Goal: Use online tool/utility: Use online tool/utility

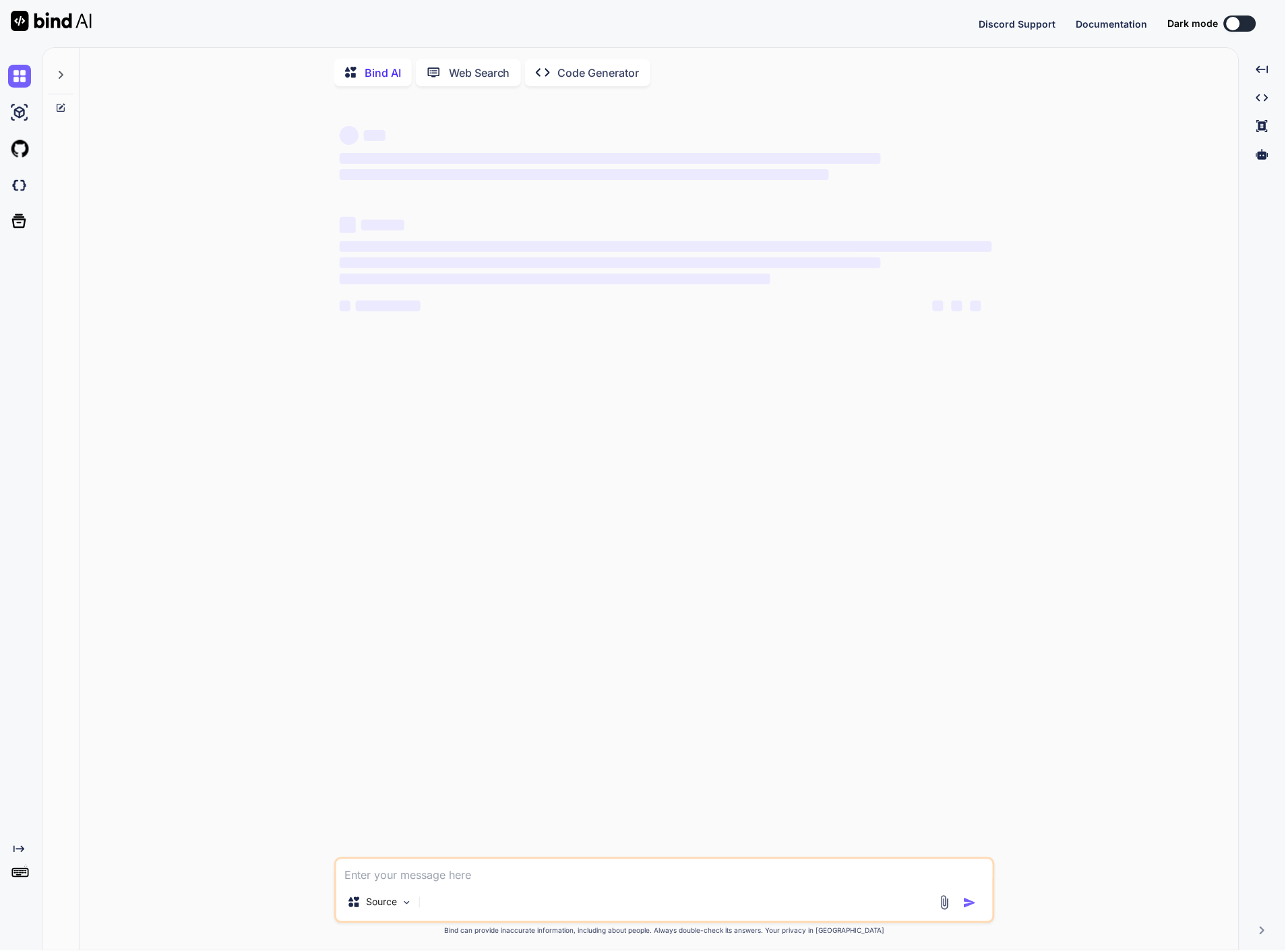
type textarea "x"
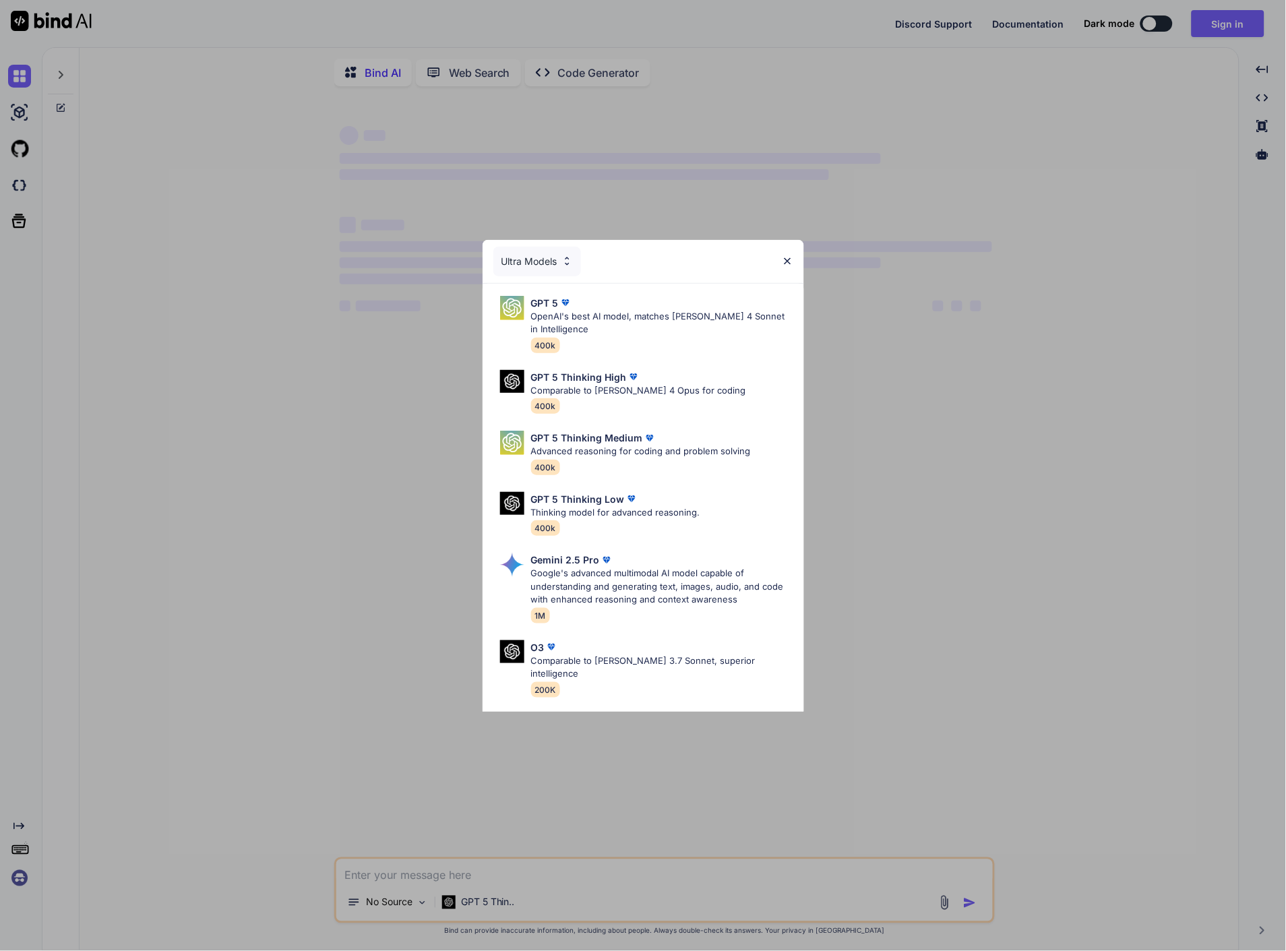
click at [787, 257] on img at bounding box center [787, 260] width 11 height 11
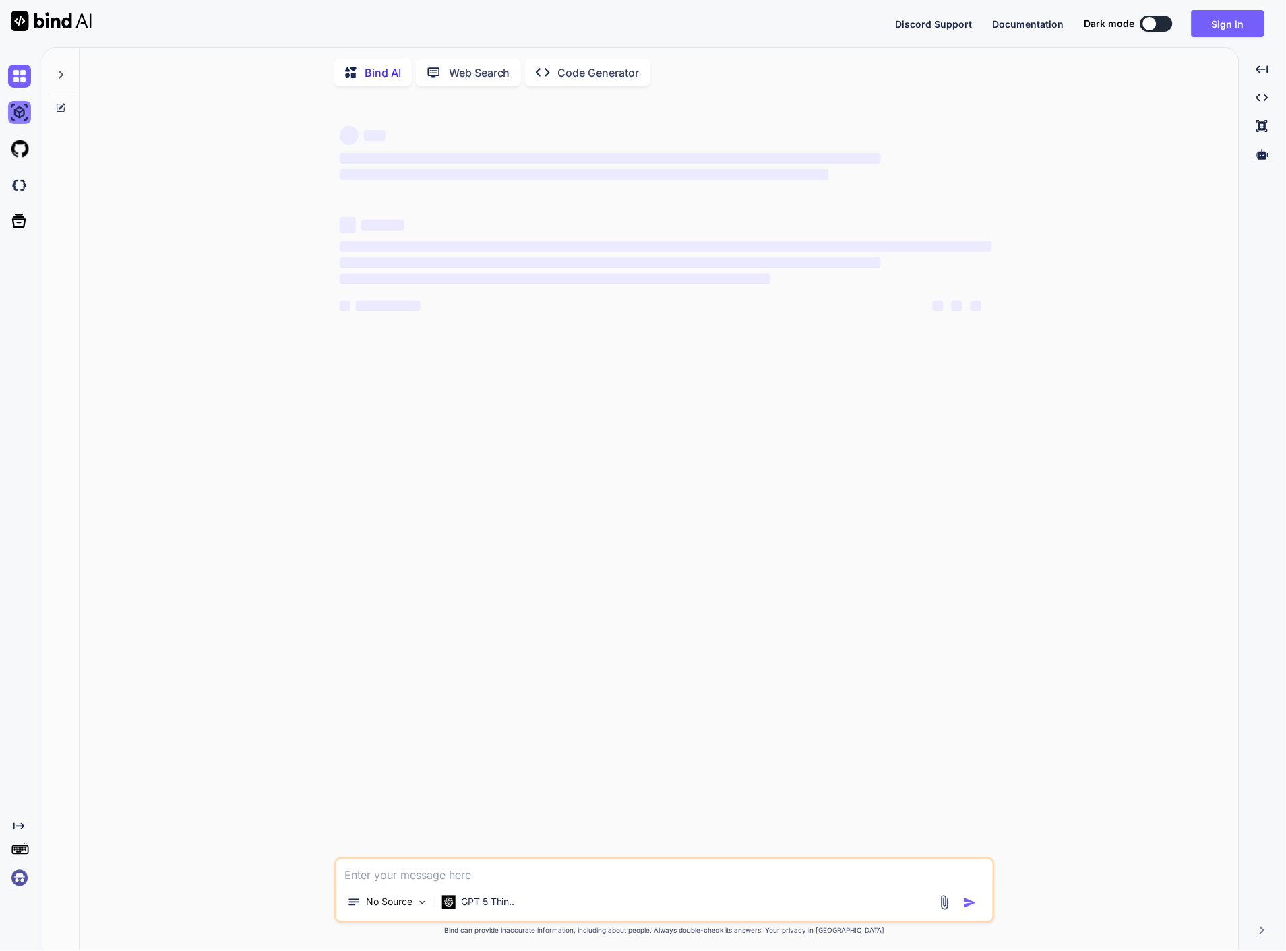
click at [20, 121] on img at bounding box center [19, 112] width 23 height 23
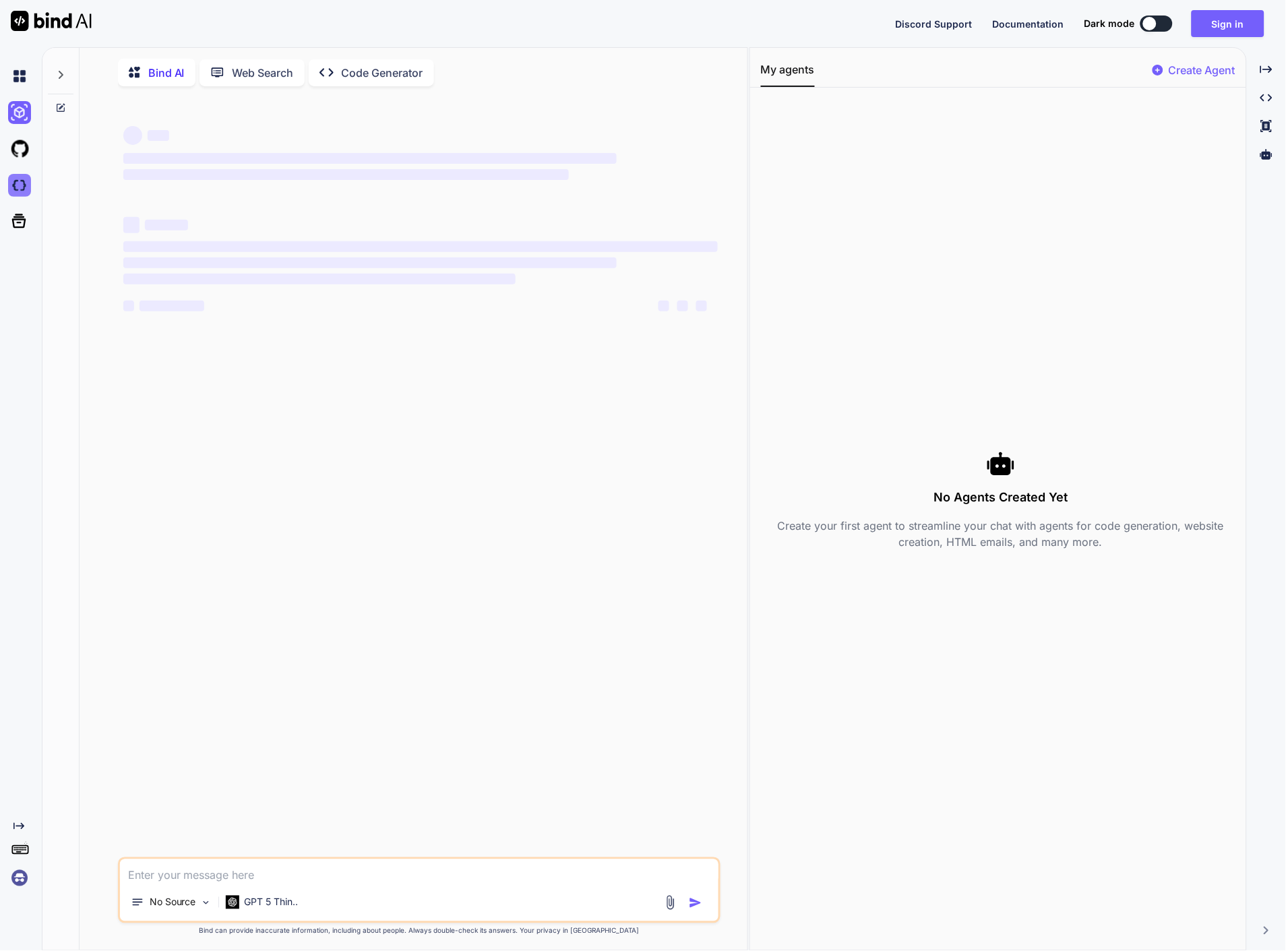
click at [26, 189] on img at bounding box center [19, 185] width 23 height 23
click at [1227, 27] on button "Sign in" at bounding box center [1228, 23] width 73 height 27
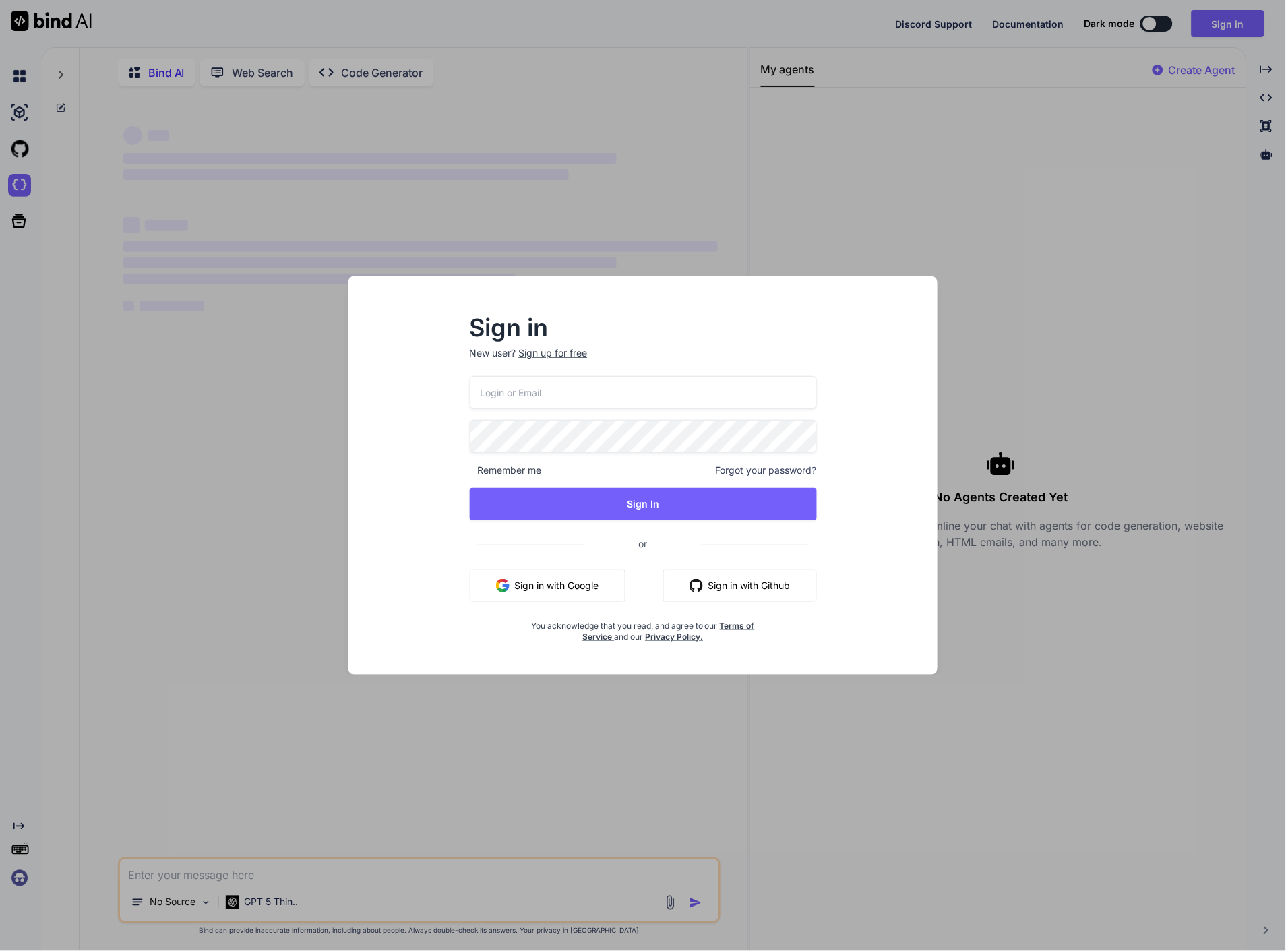
click at [620, 406] on input "email" at bounding box center [643, 392] width 347 height 33
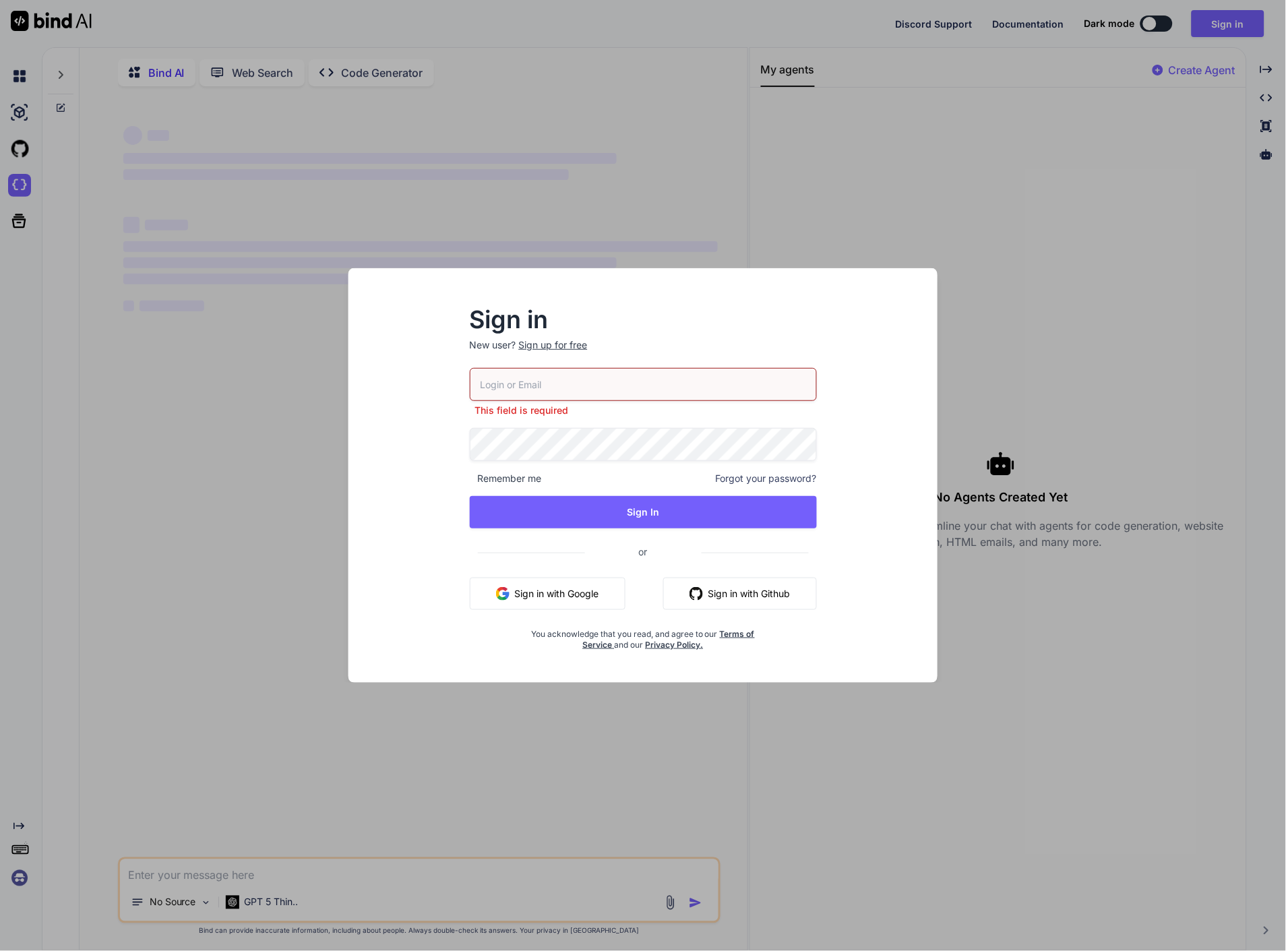
type input "h.brehmann@weativ.de"
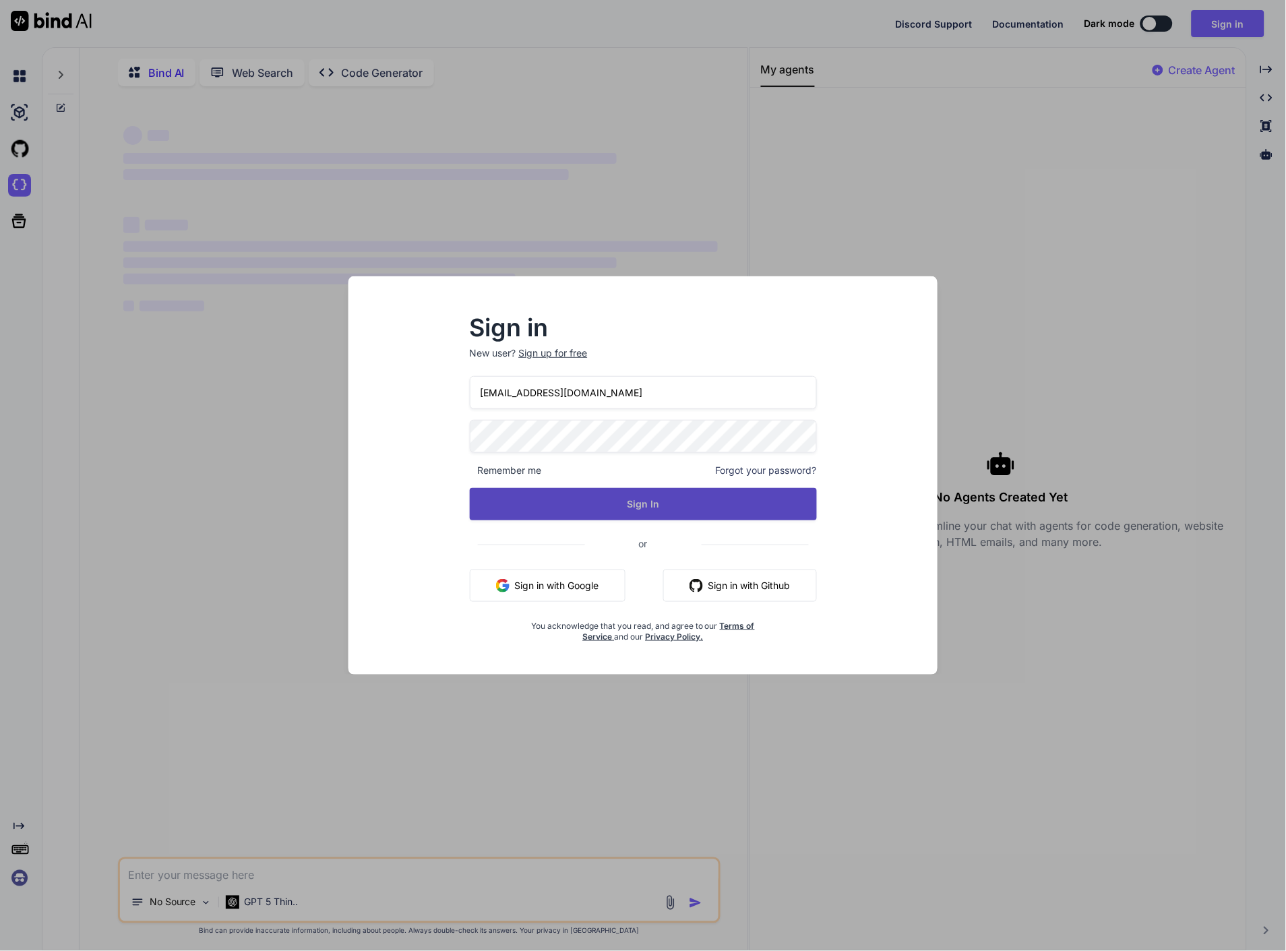
click at [654, 513] on button "Sign In" at bounding box center [643, 504] width 347 height 32
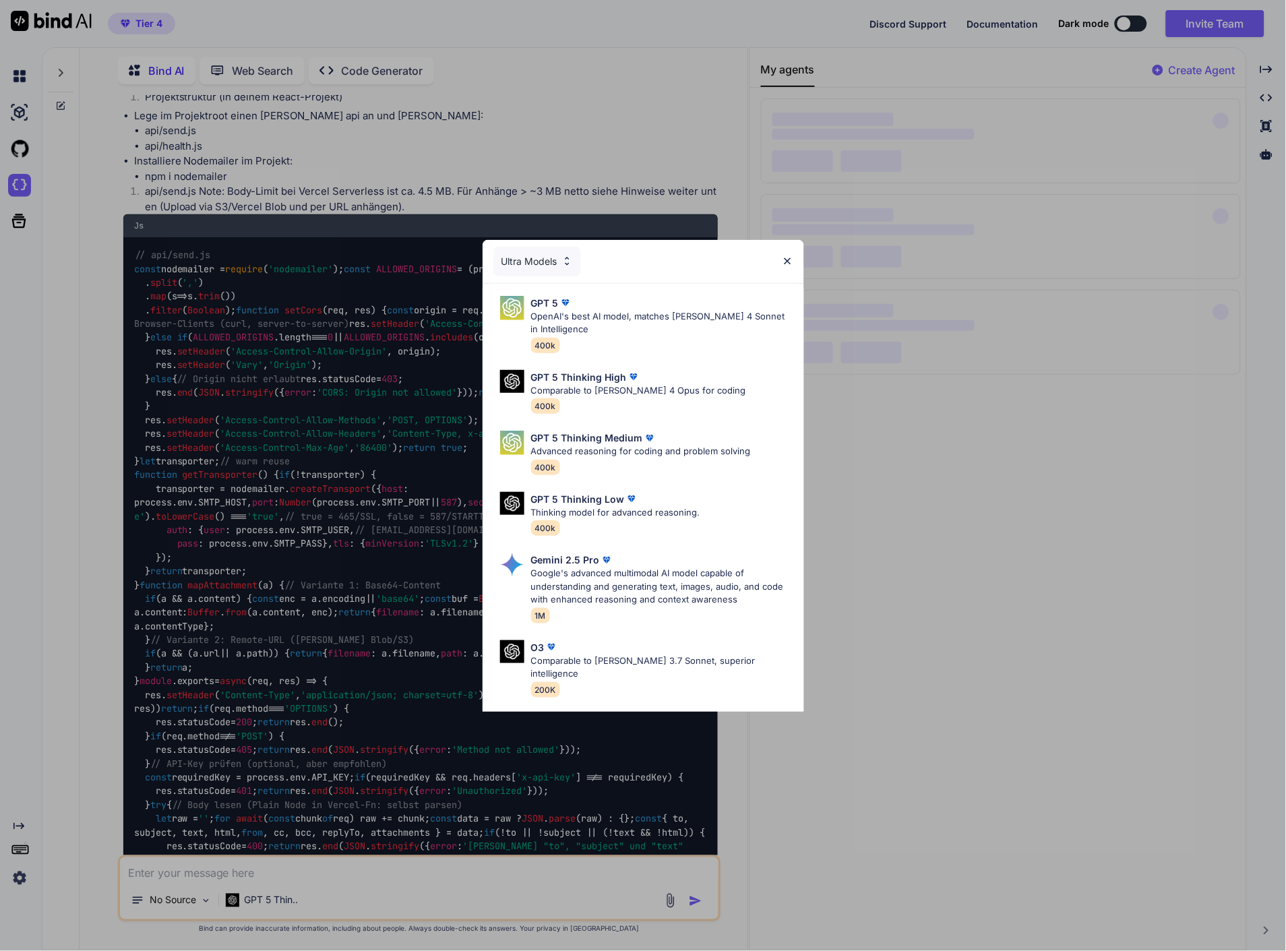
scroll to position [6913, 0]
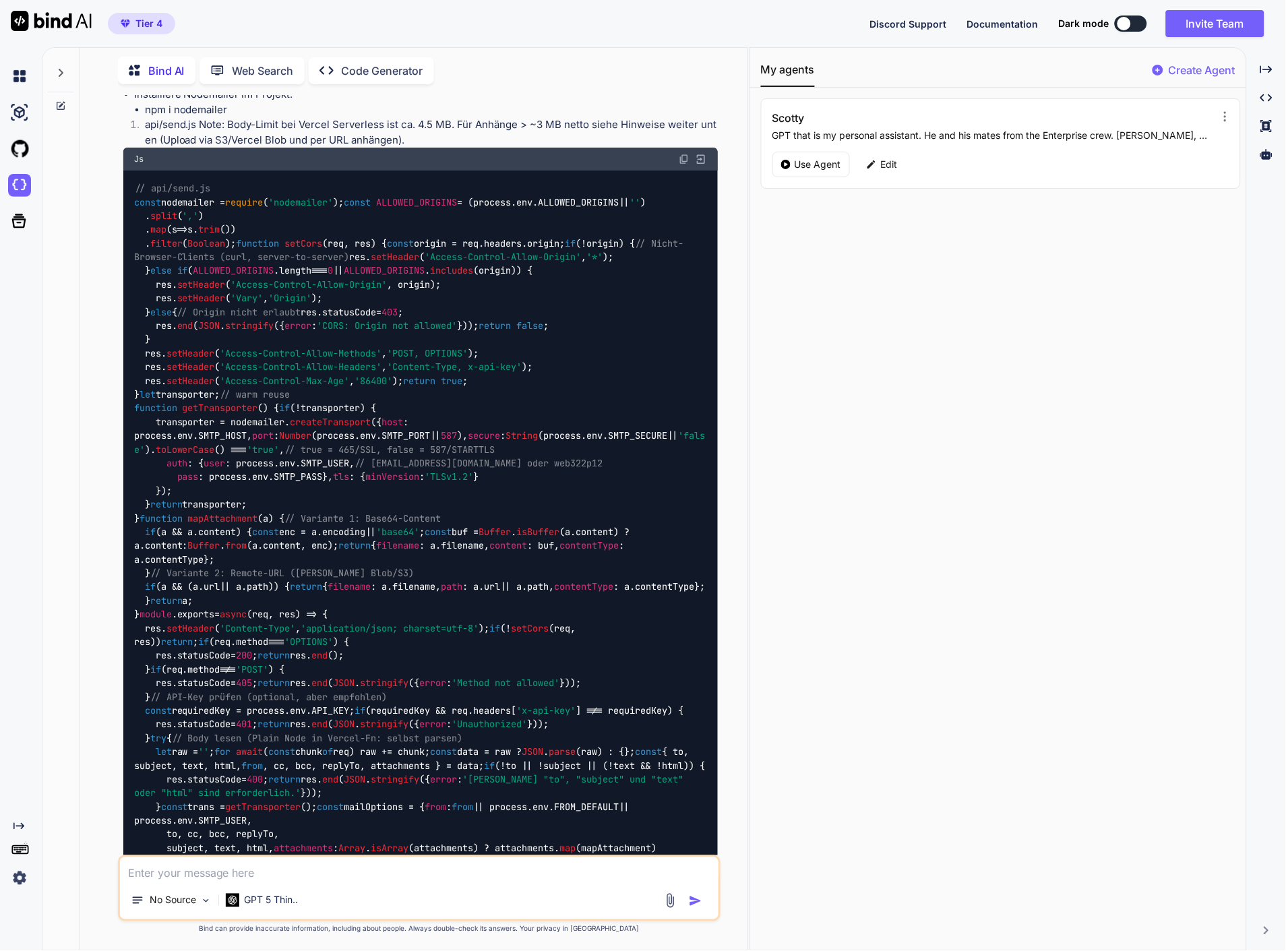
click at [57, 67] on icon at bounding box center [60, 72] width 11 height 11
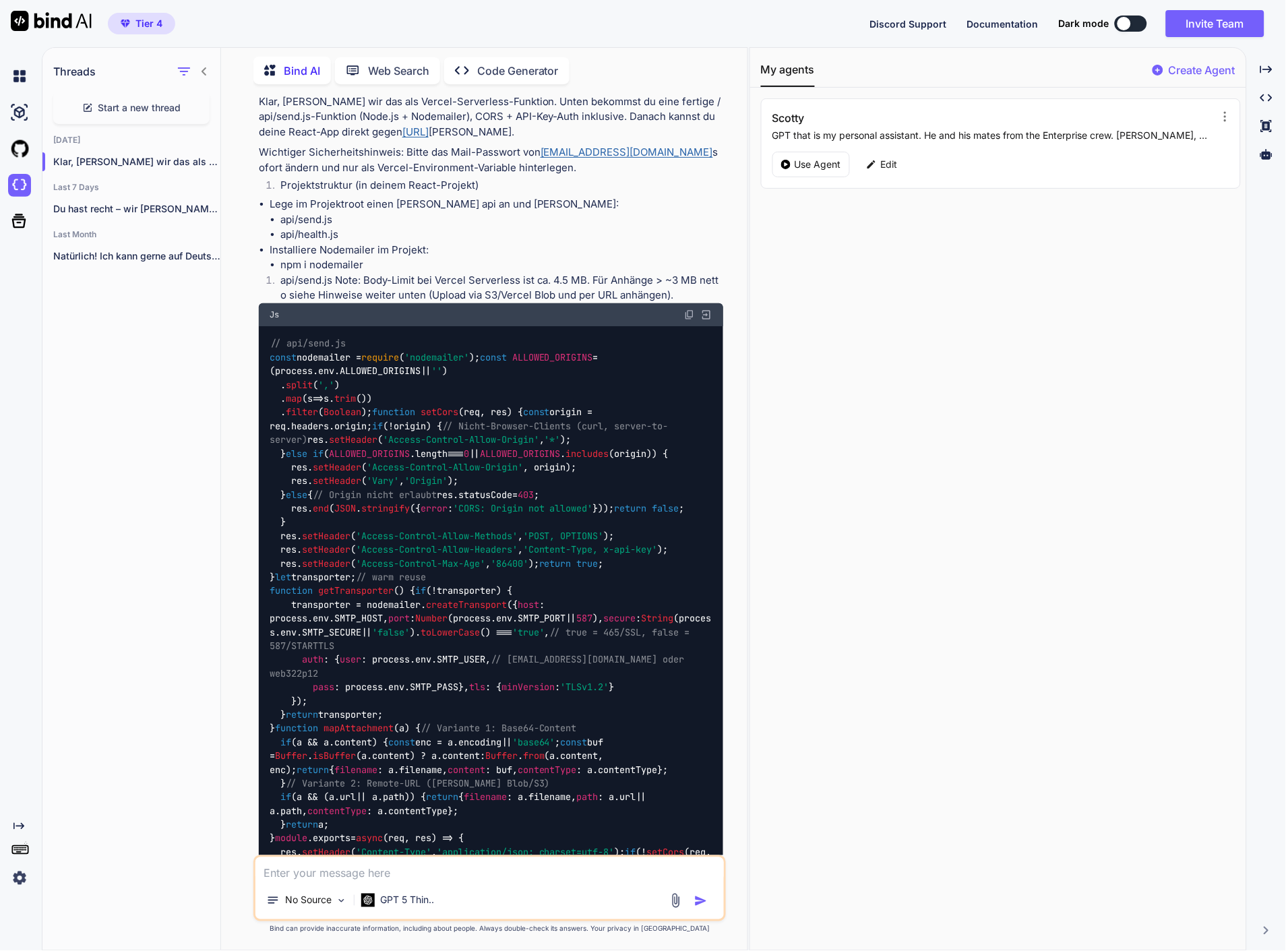
scroll to position [6977, 0]
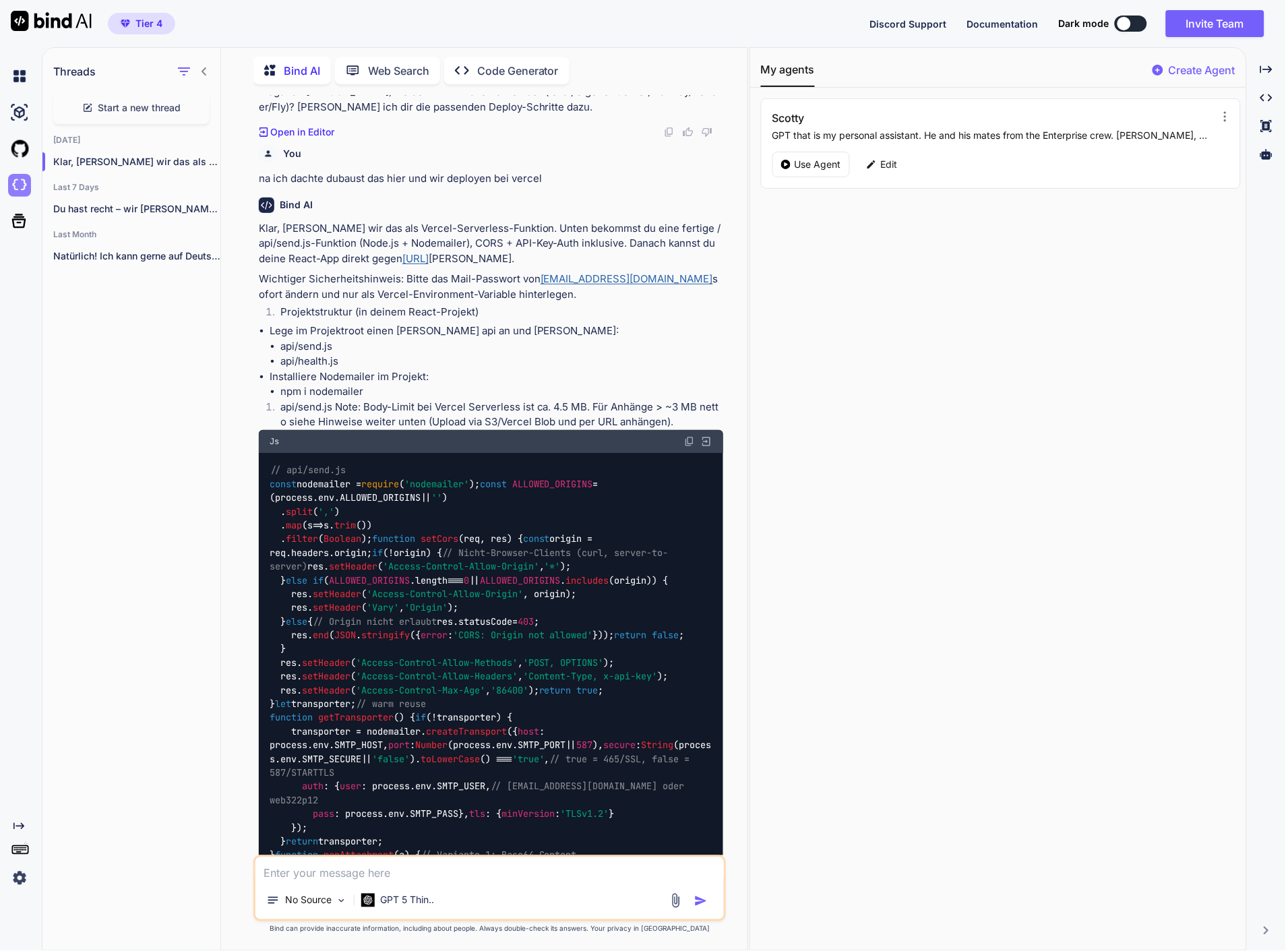
click at [14, 190] on img at bounding box center [19, 185] width 23 height 23
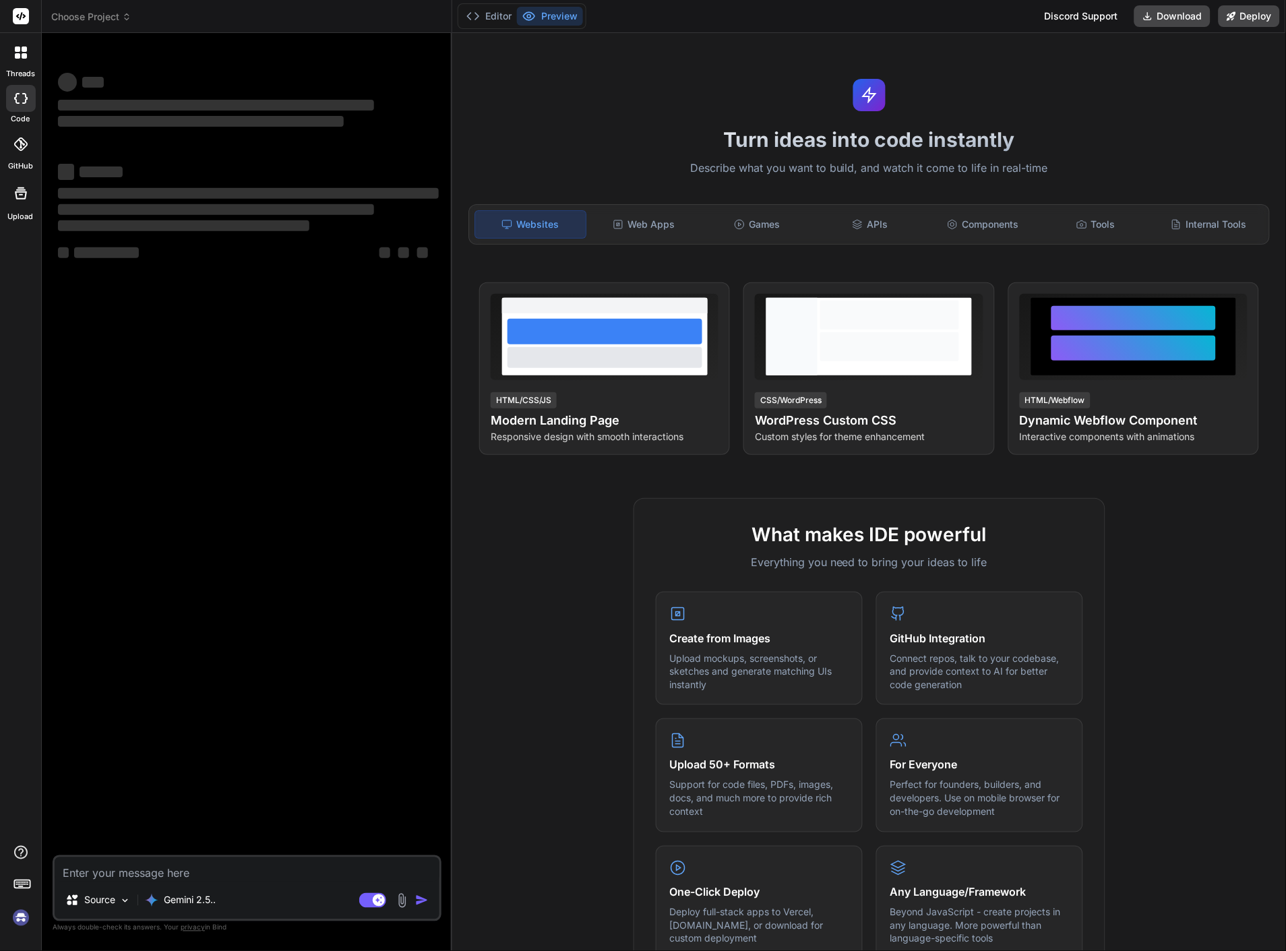
type textarea "x"
click at [74, 5] on header "Choose Project Created with Pixso." at bounding box center [247, 16] width 410 height 33
click at [84, 14] on span "Choose Project" at bounding box center [91, 16] width 80 height 13
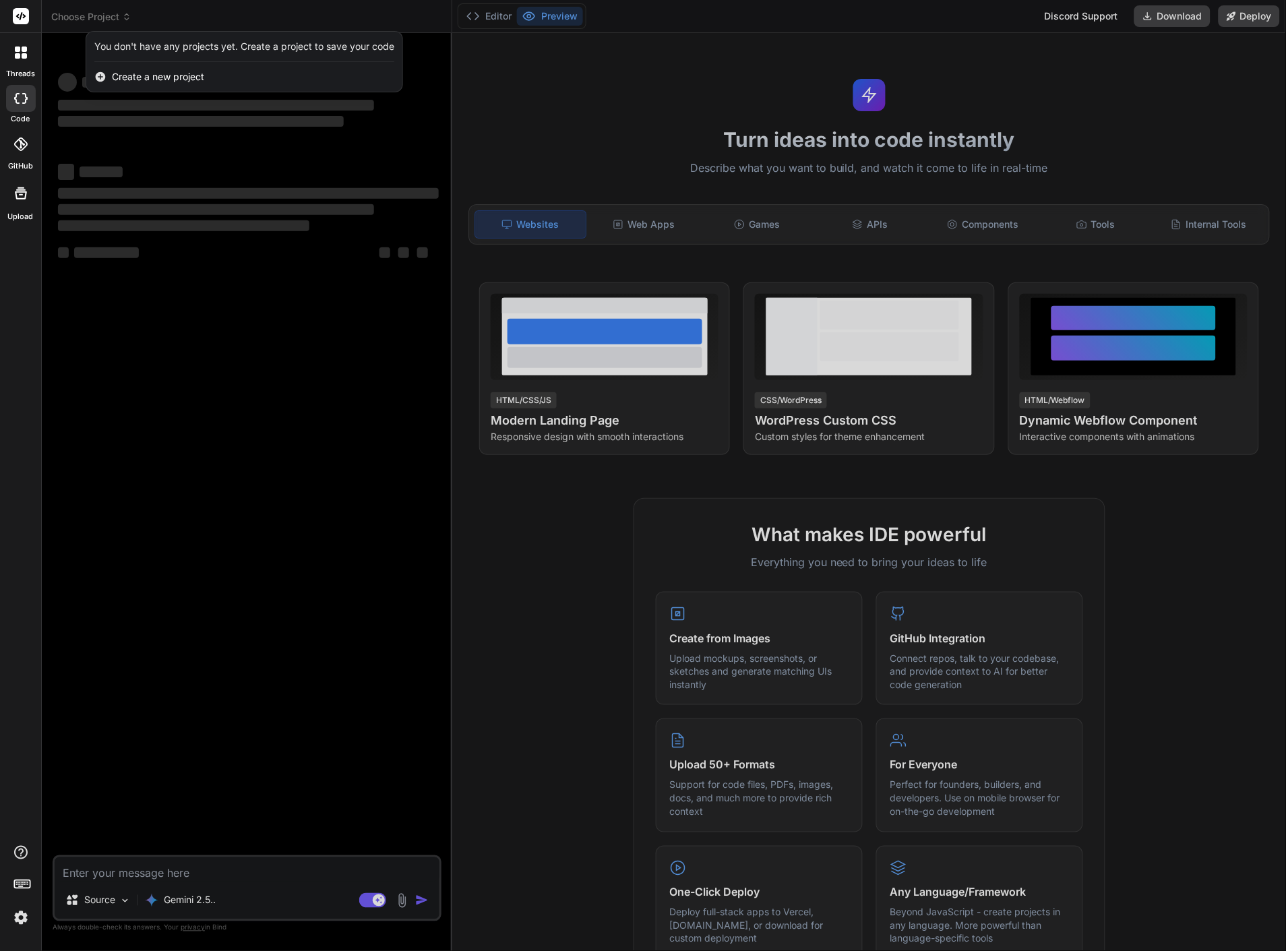
click at [24, 924] on img at bounding box center [20, 918] width 23 height 23
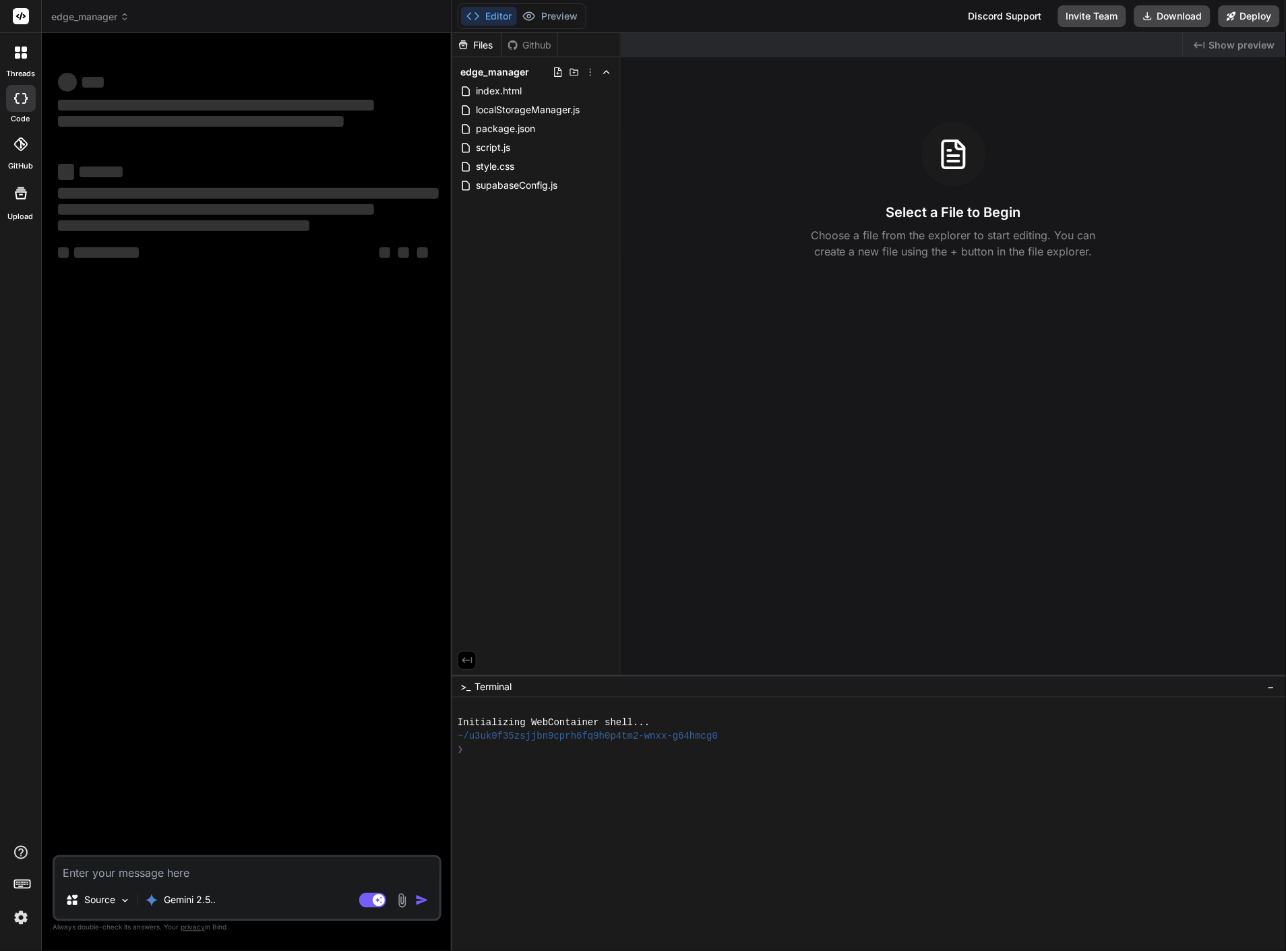
click at [9, 98] on div at bounding box center [21, 98] width 30 height 27
click at [20, 99] on icon at bounding box center [20, 98] width 13 height 11
type textarea "x"
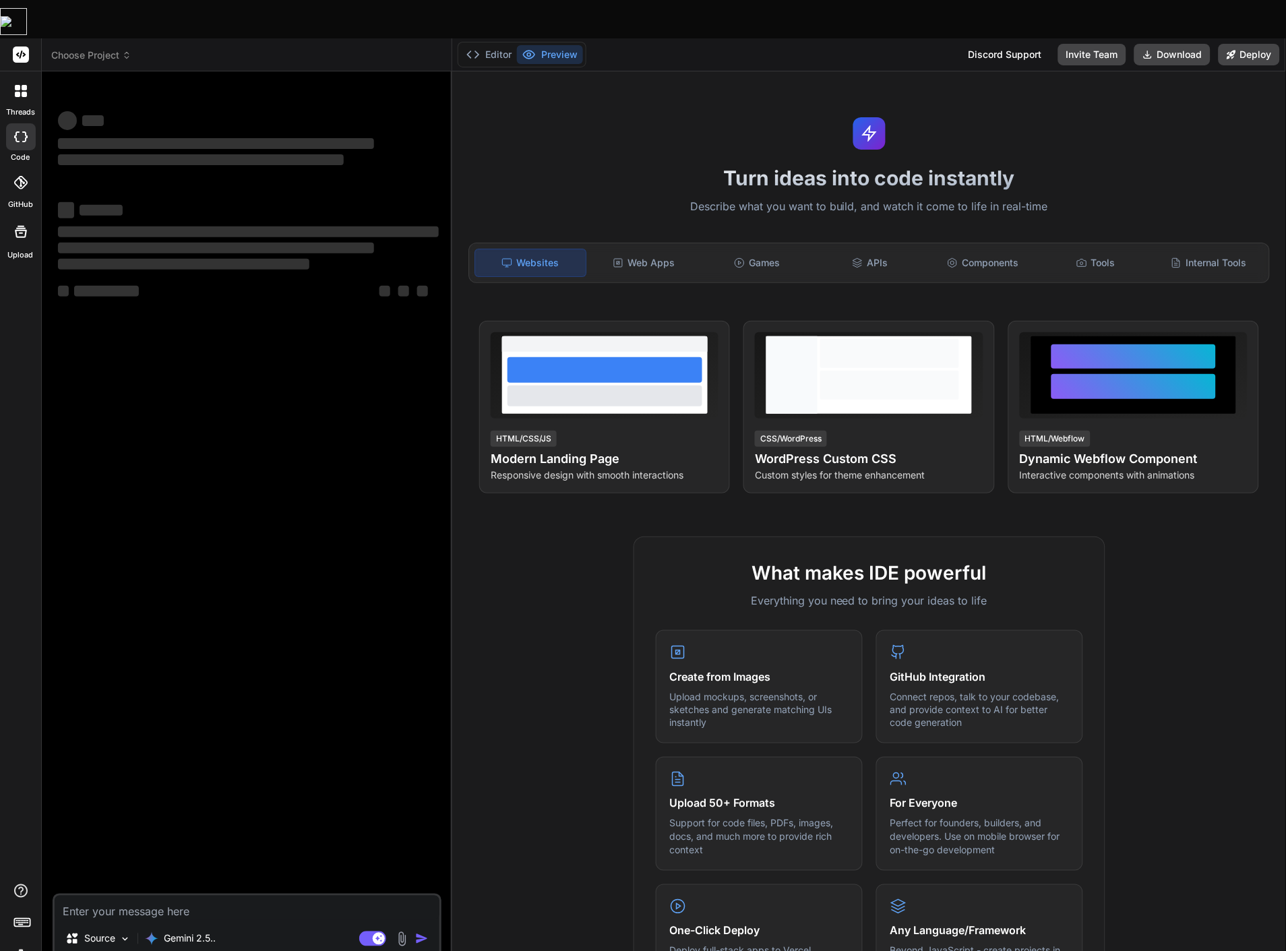
type textarea "x"
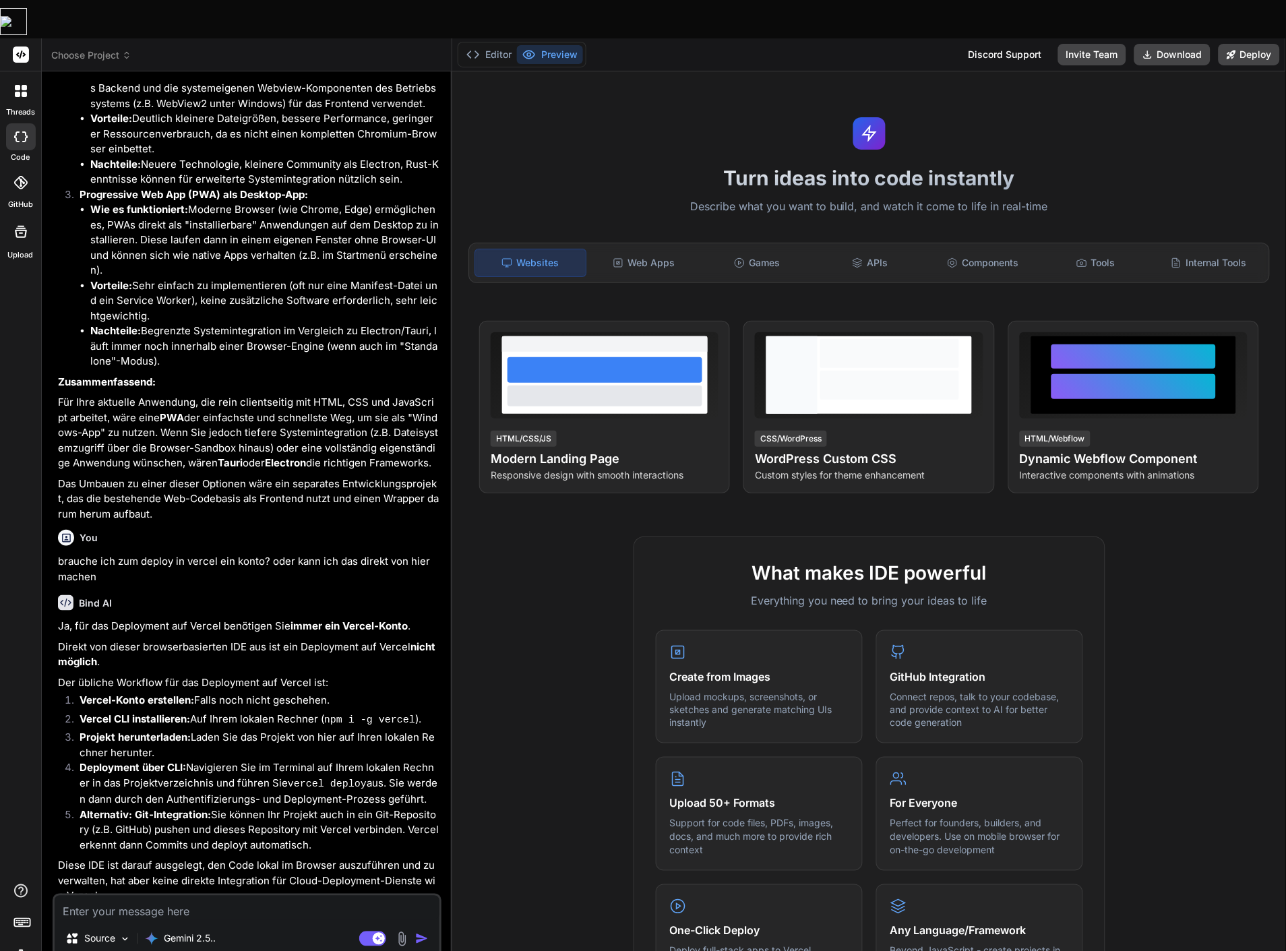
scroll to position [1390, 0]
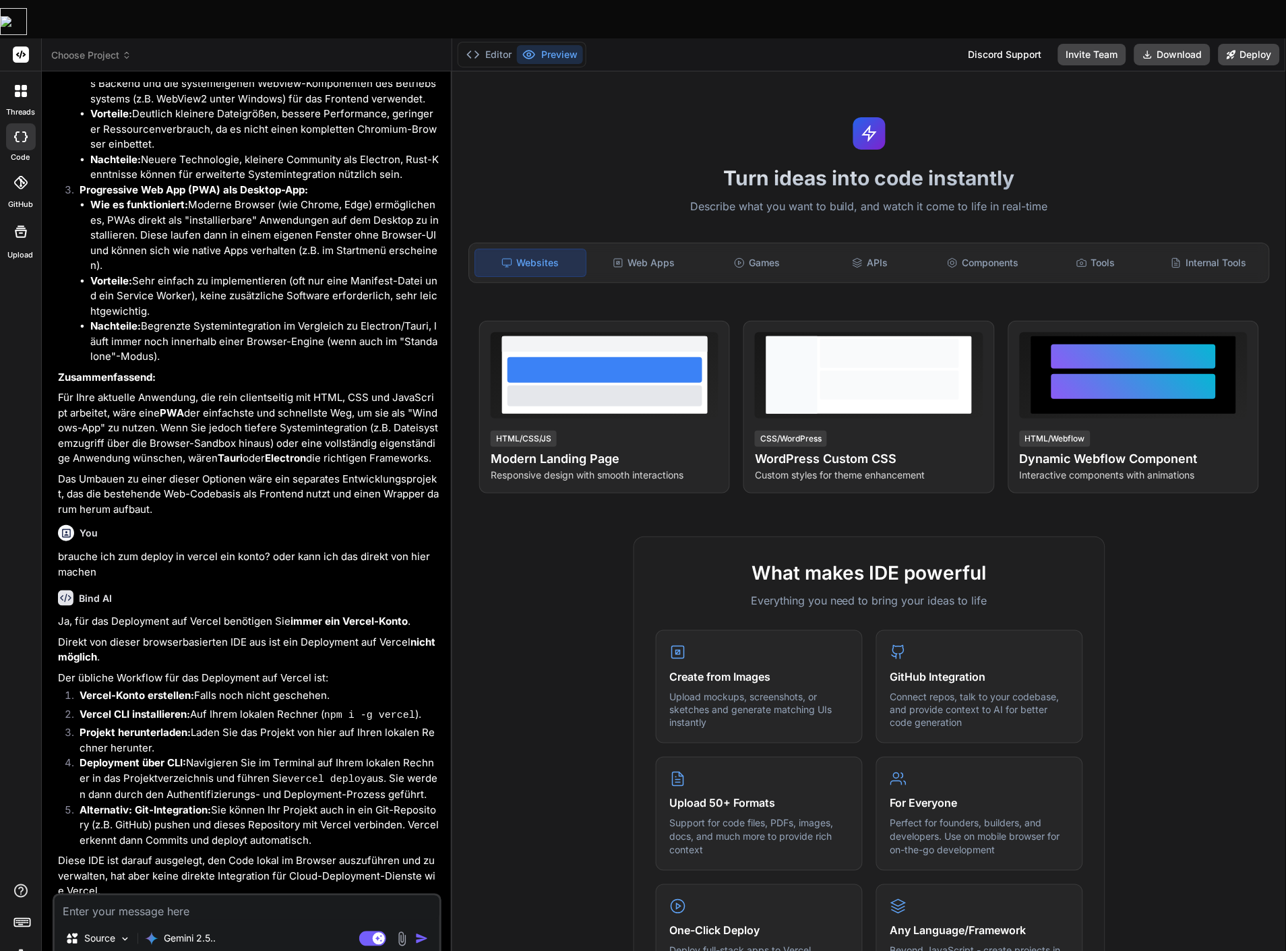
click at [566, 45] on button "Preview" at bounding box center [550, 54] width 66 height 19
click at [636, 243] on div "Websites Web Apps Games APIs Components Tools Internal Tools" at bounding box center [868, 263] width 801 height 40
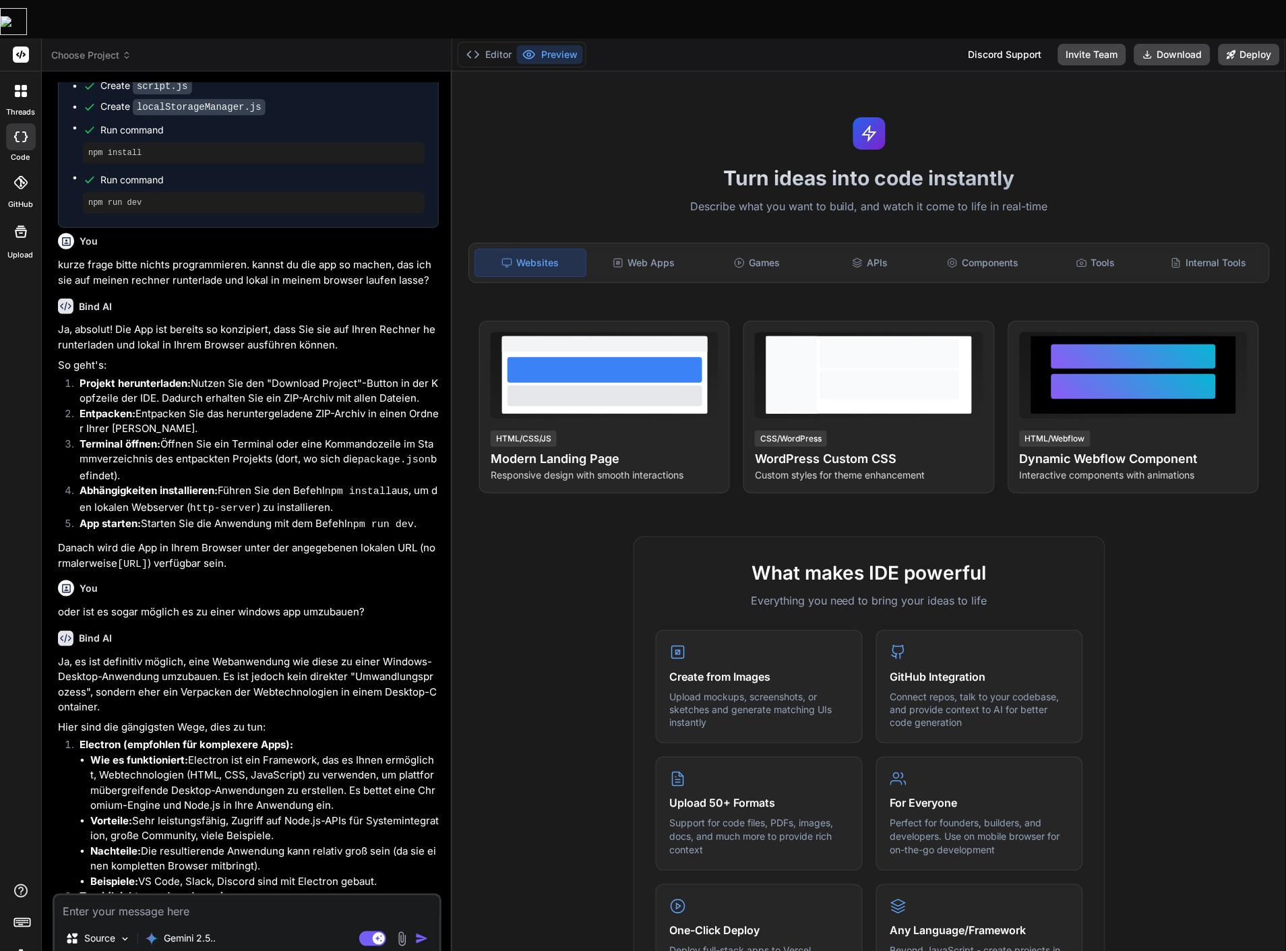
scroll to position [267, 0]
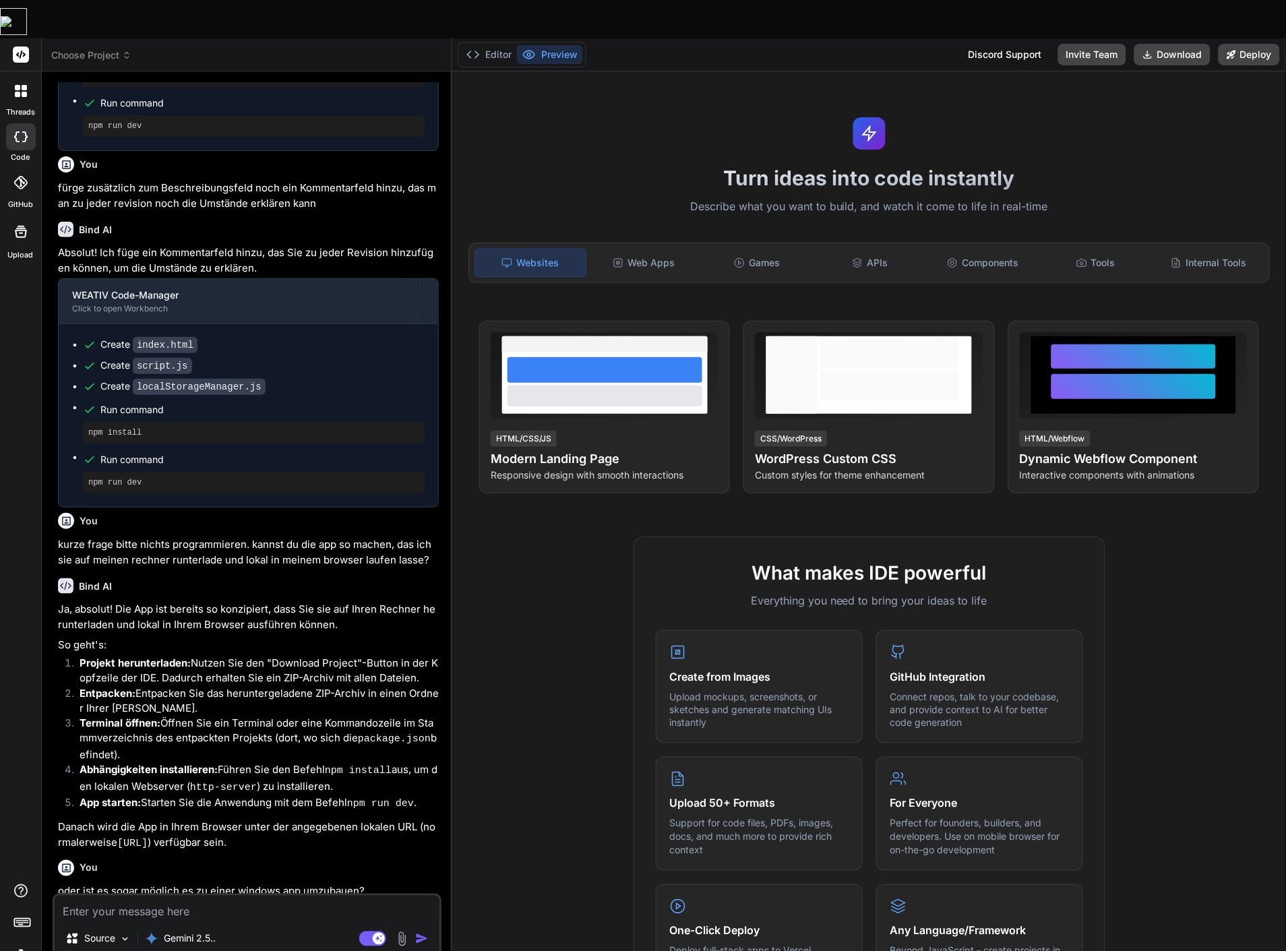
click at [575, 45] on button "Preview" at bounding box center [550, 54] width 66 height 19
click at [553, 45] on button "Preview" at bounding box center [550, 54] width 66 height 19
click at [487, 45] on button "Editor" at bounding box center [489, 54] width 56 height 19
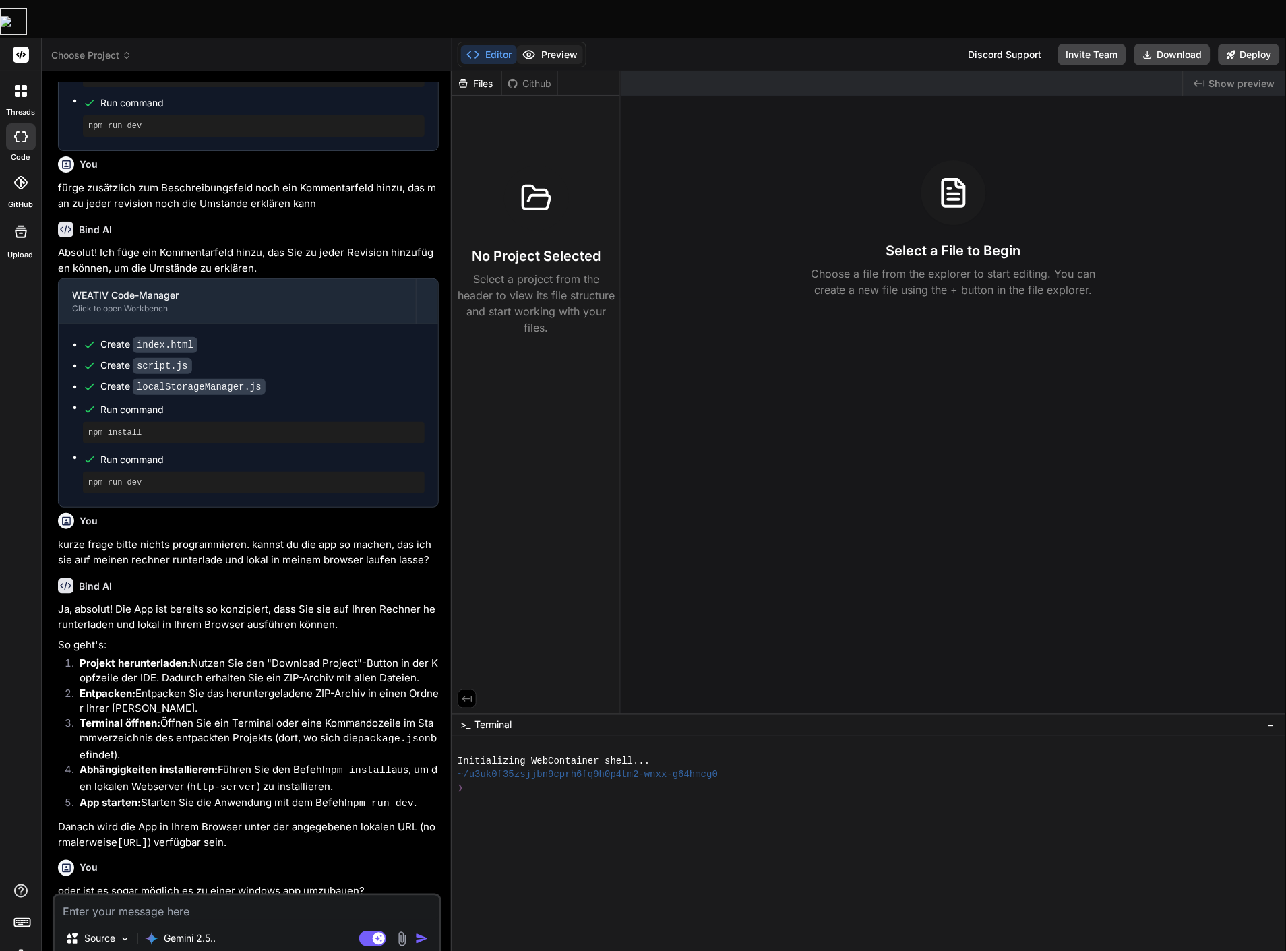
click at [540, 45] on button "Preview" at bounding box center [550, 54] width 66 height 19
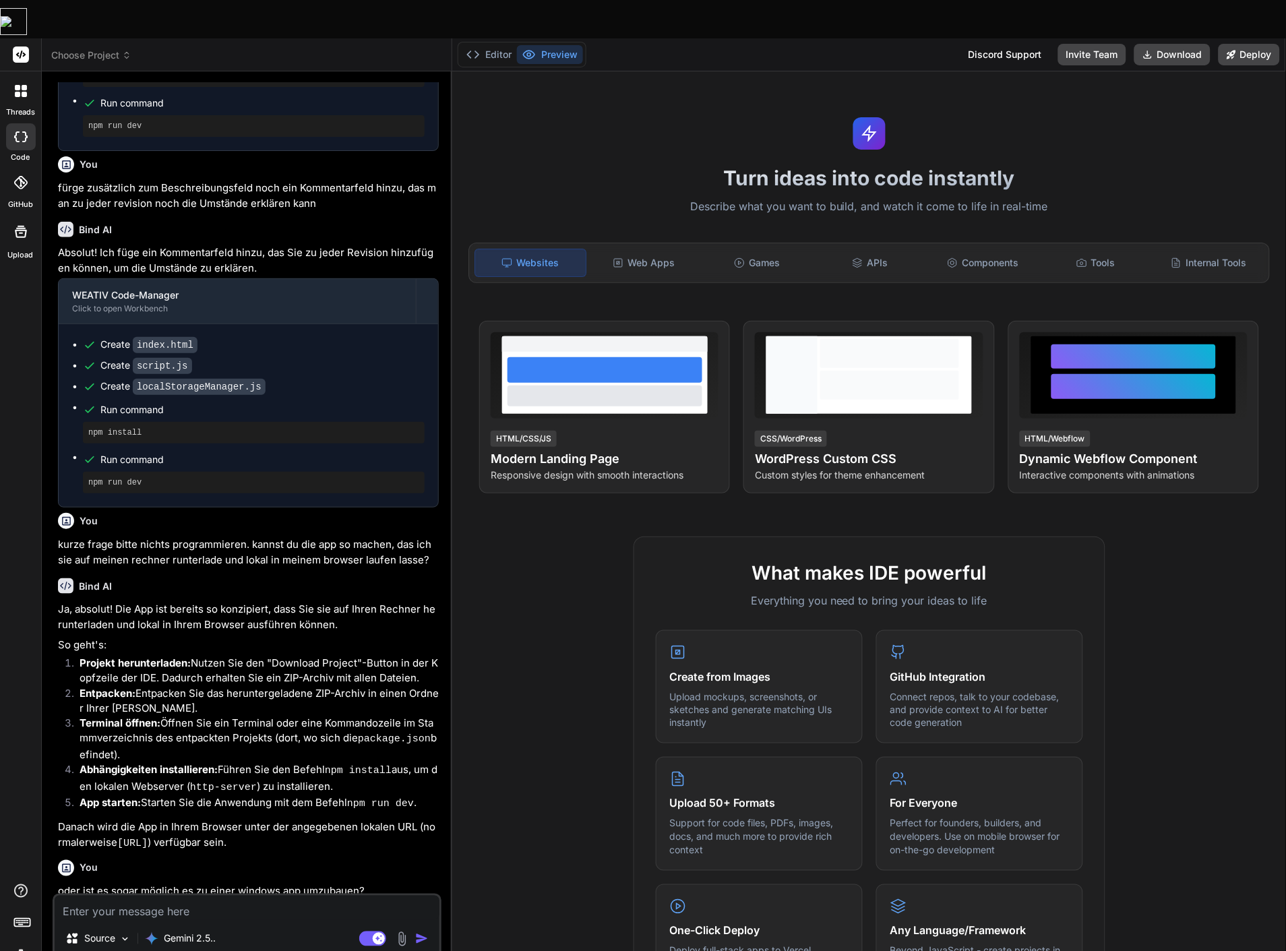
click at [96, 49] on span "Choose Project" at bounding box center [91, 55] width 80 height 13
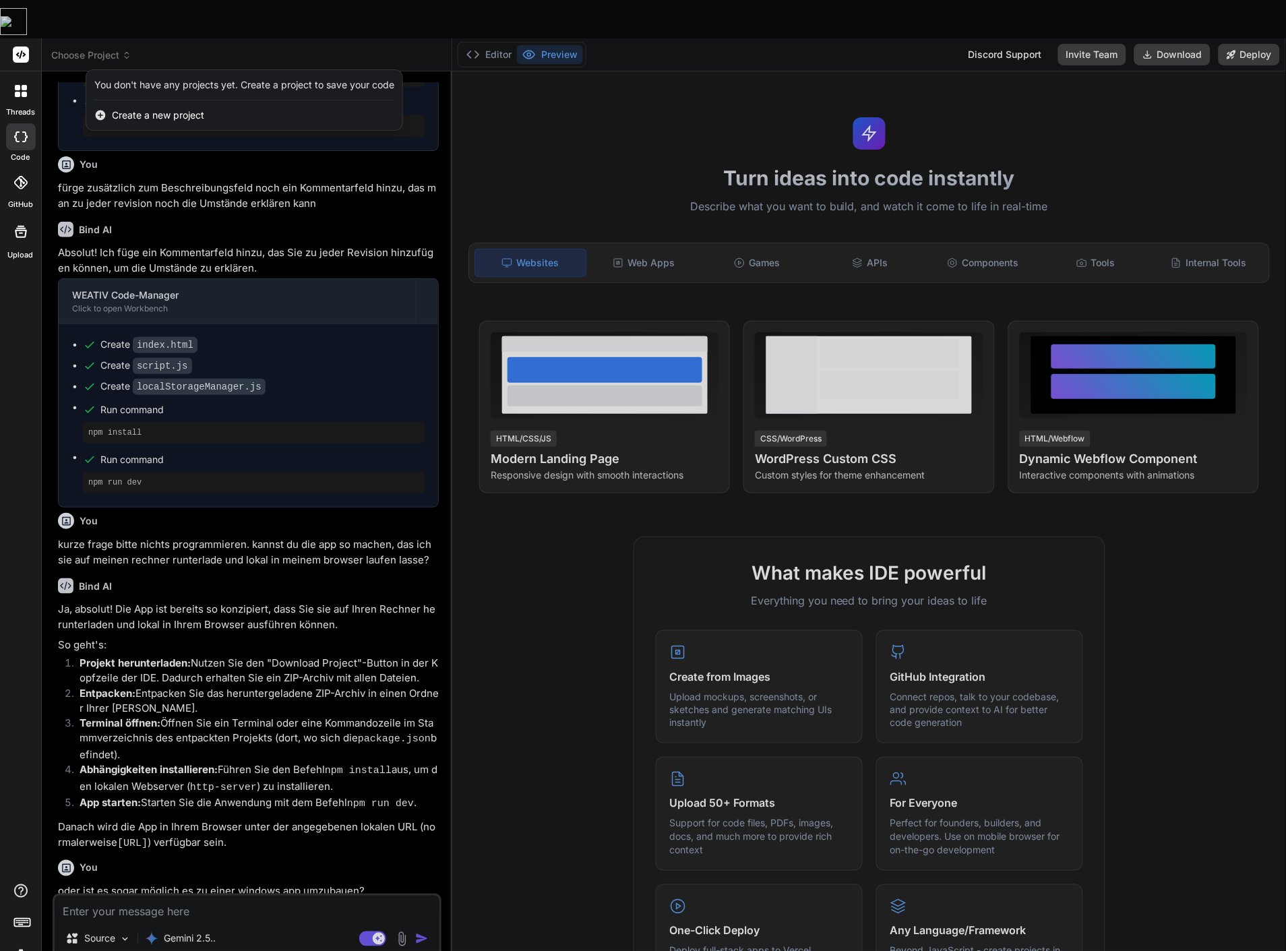
click at [272, 239] on div at bounding box center [643, 475] width 1286 height 951
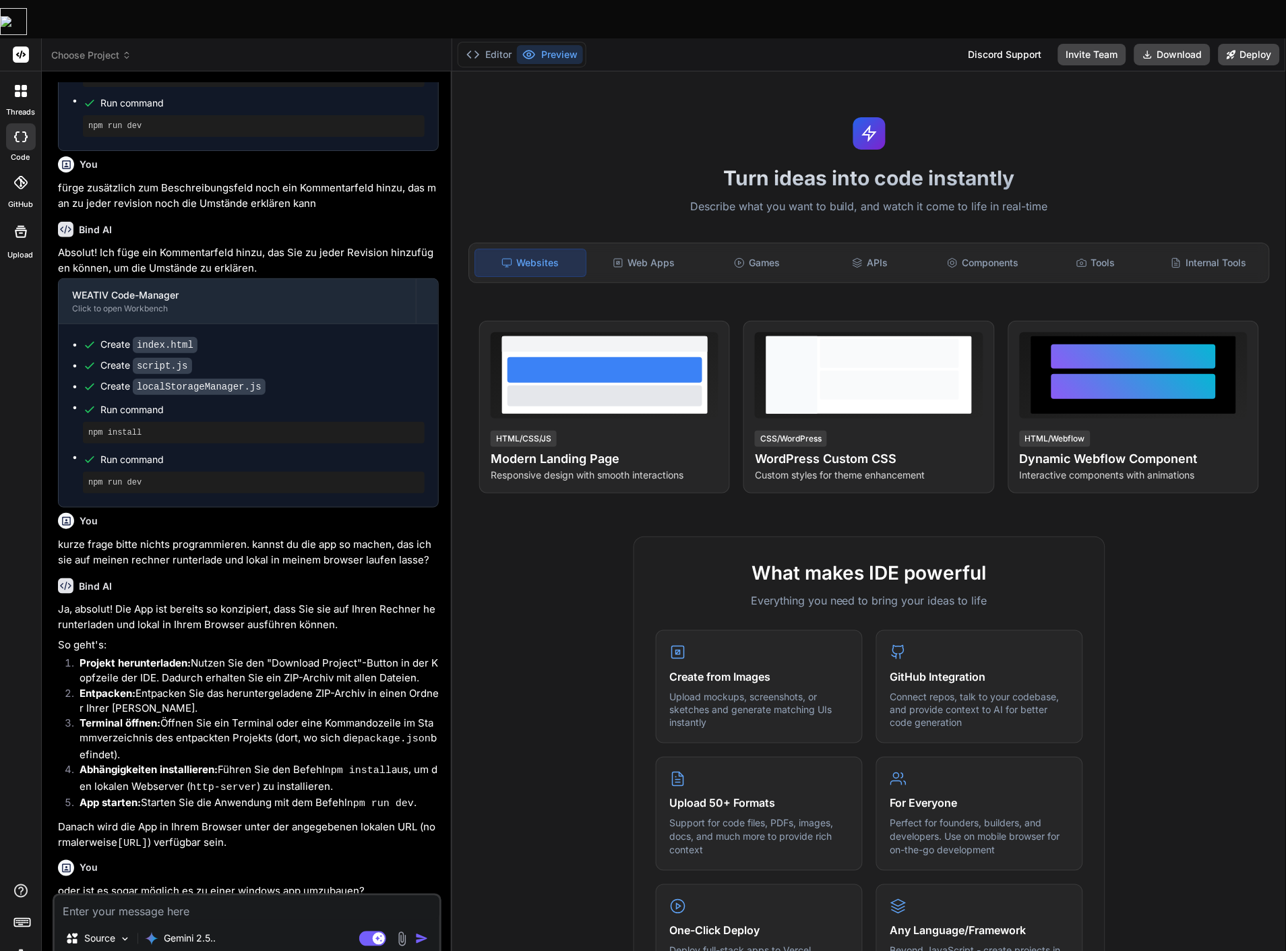
click at [19, 945] on img at bounding box center [20, 956] width 23 height 23
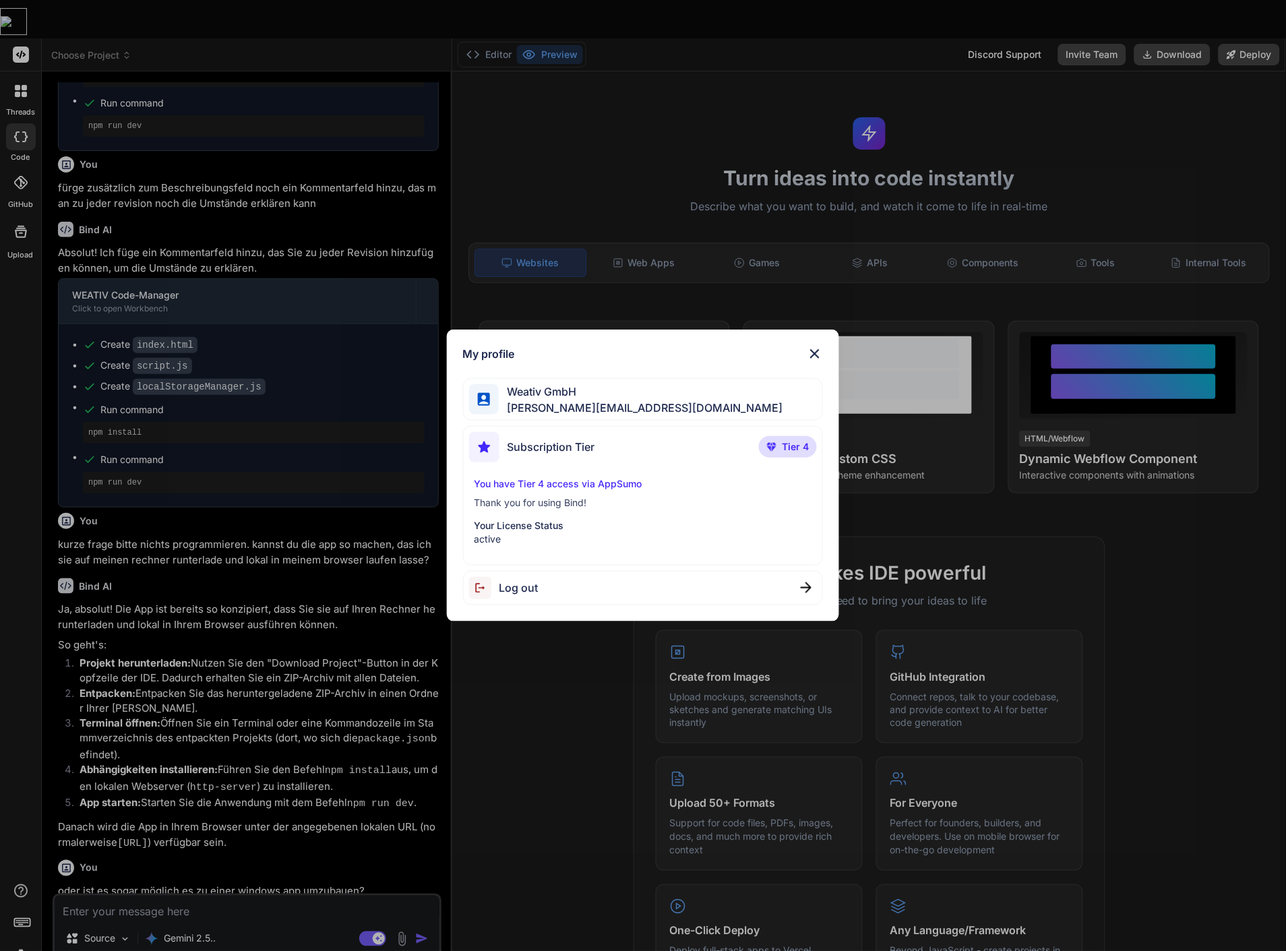
click at [338, 636] on div "My profile Weativ GmbH h.brehmann@weativ.de Subscription Tier Tier 4 You have T…" at bounding box center [643, 475] width 1286 height 951
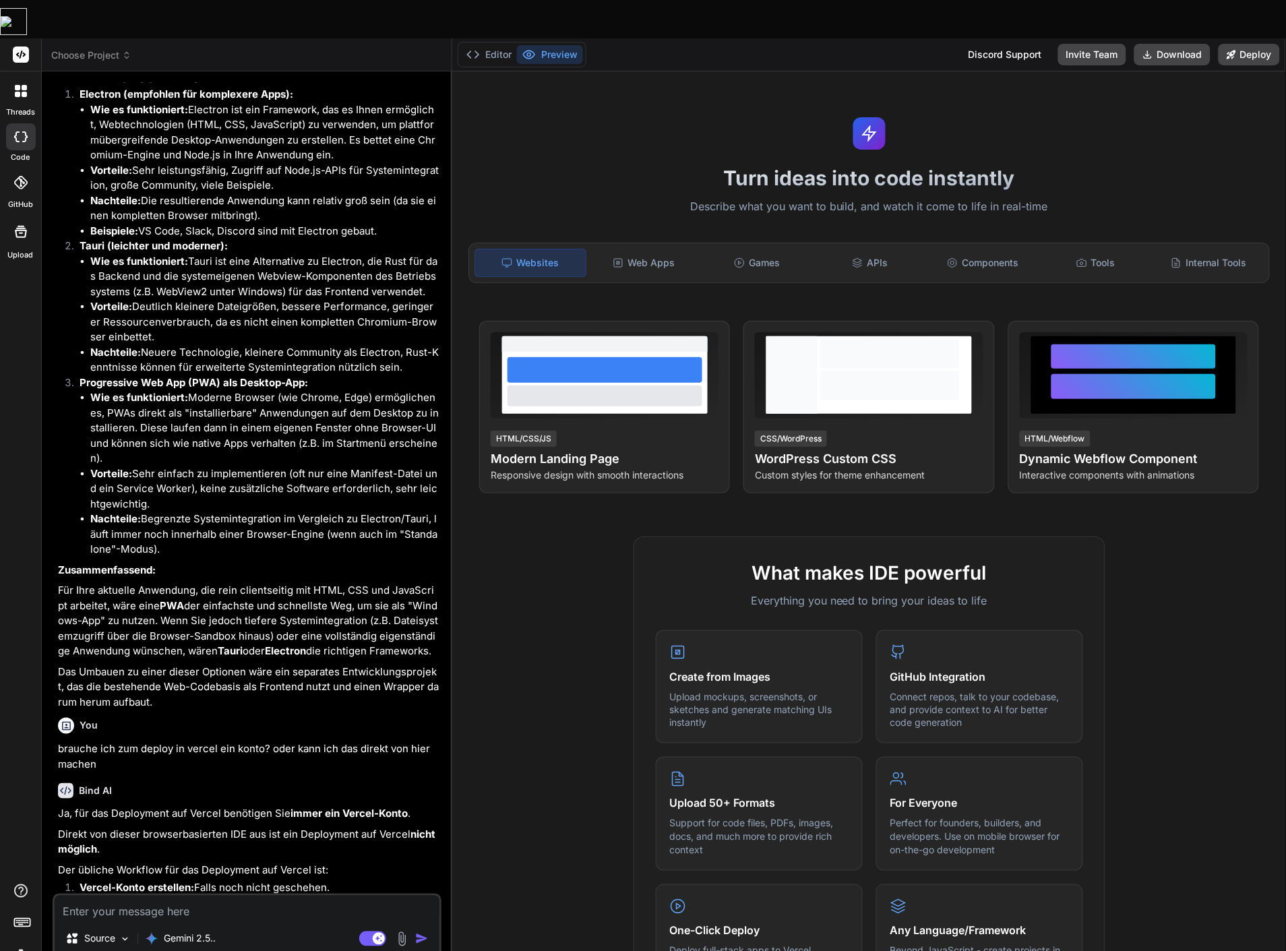
scroll to position [1390, 0]
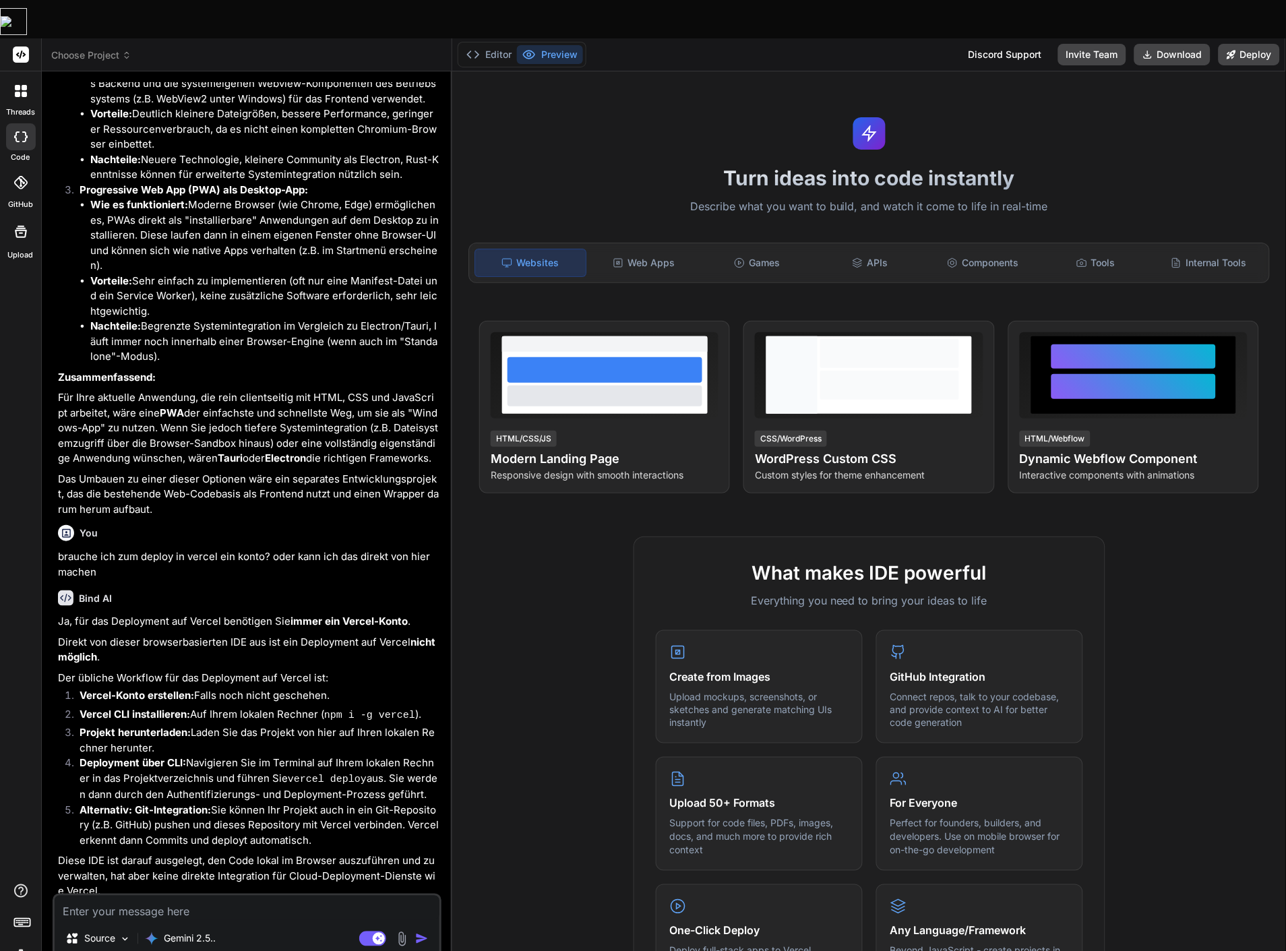
click at [164, 896] on textarea at bounding box center [247, 908] width 385 height 24
type textarea "o"
type textarea "x"
type textarea "ok"
type textarea "x"
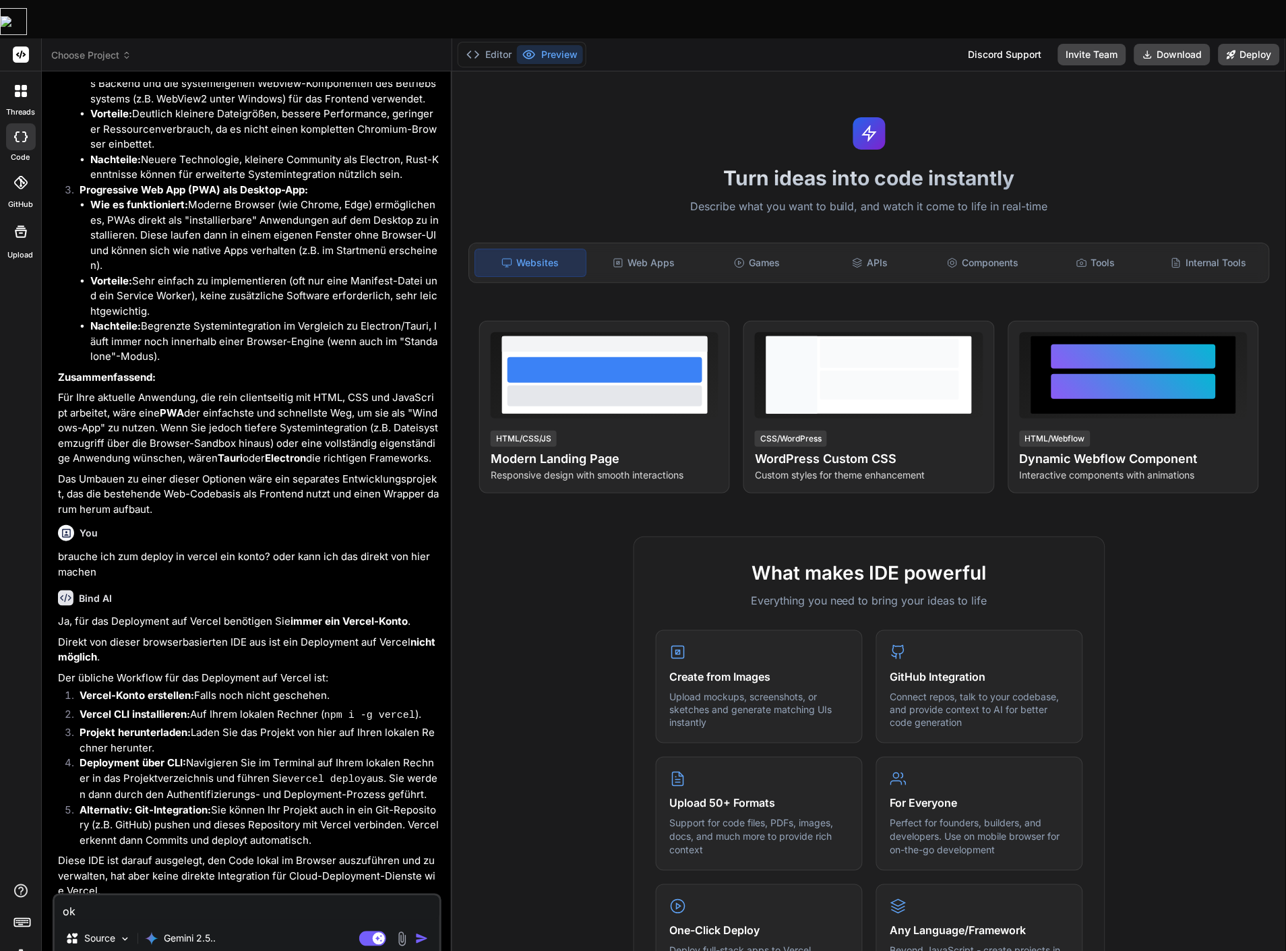
type textarea "ok"
type textarea "x"
type textarea "ok s"
type textarea "x"
type textarea "ok st"
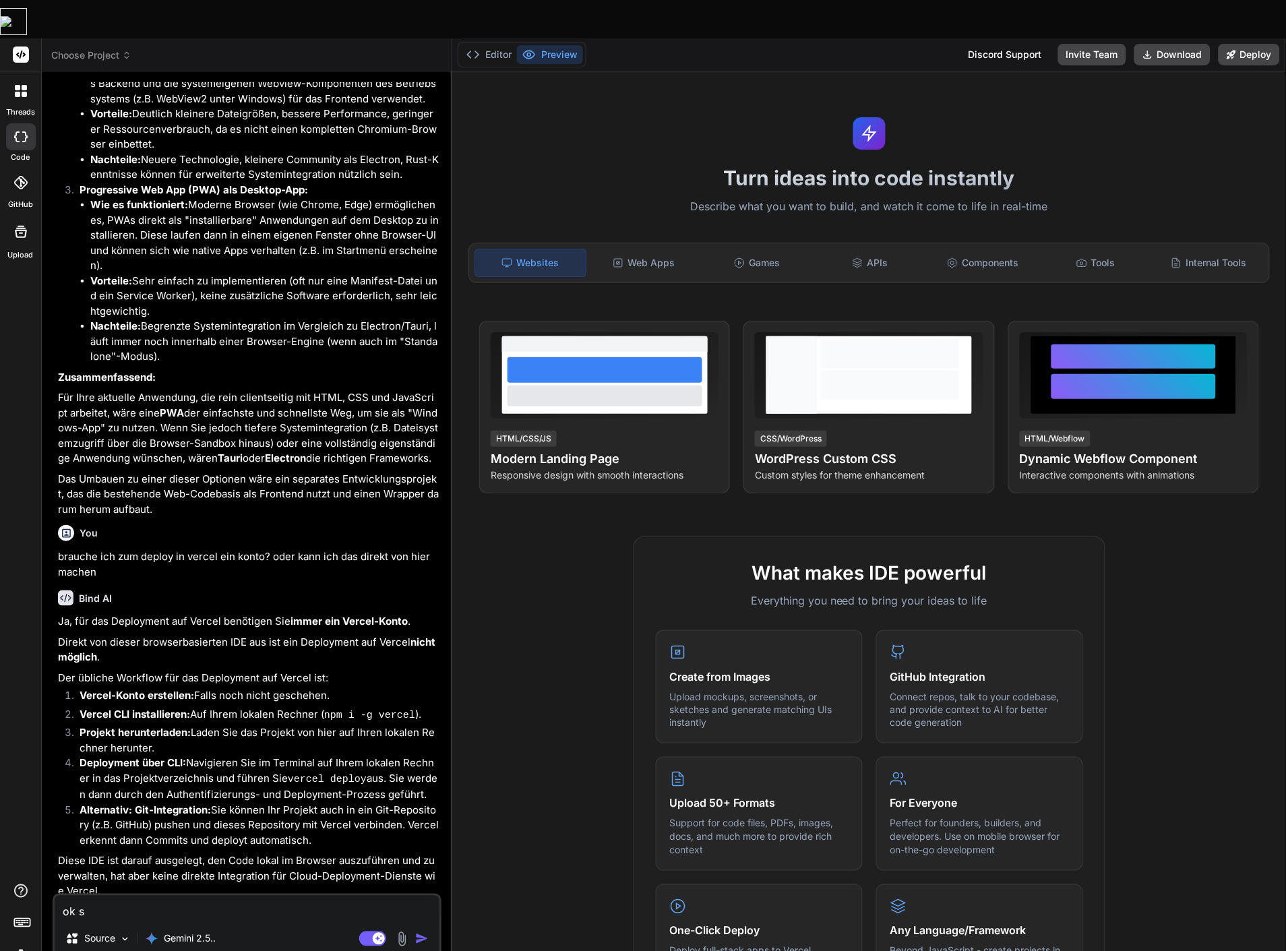
type textarea "x"
type textarea "ok sta"
type textarea "x"
type textarea "ok star"
type textarea "x"
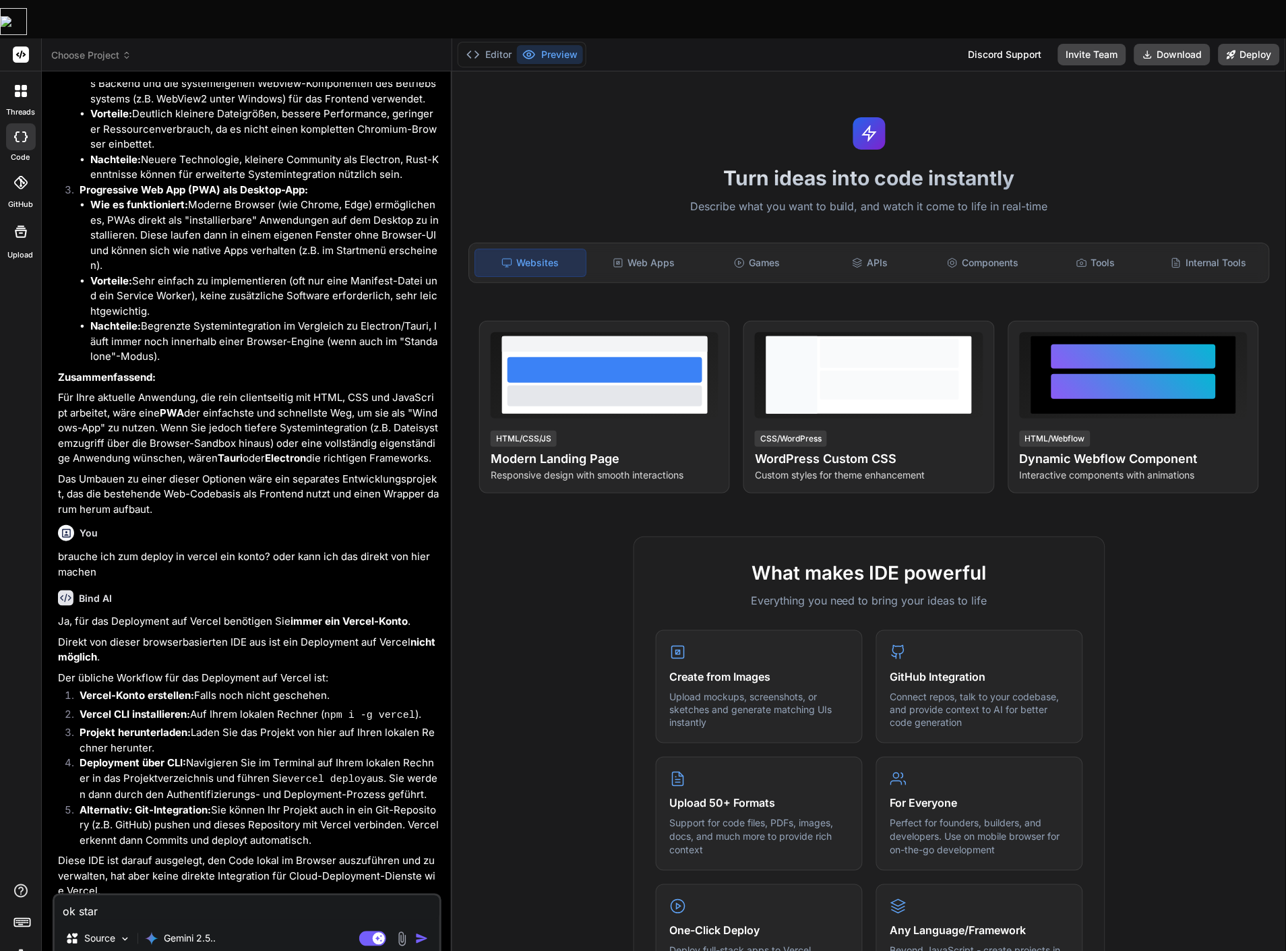
type textarea "ok start"
type textarea "x"
type textarea "ok starte"
type textarea "x"
type textarea "ok starte"
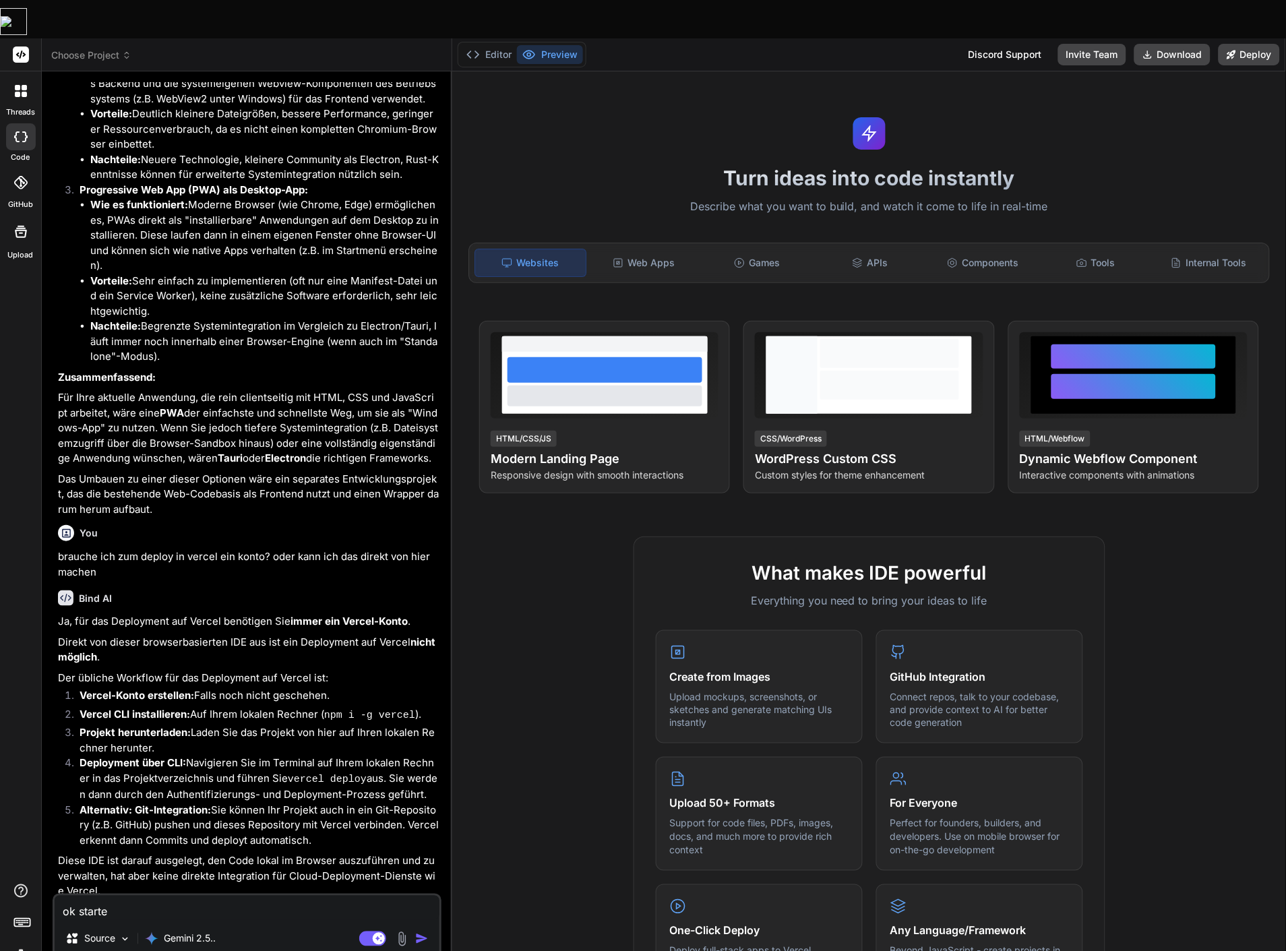
type textarea "x"
type textarea "ok starte d"
type textarea "x"
type textarea "ok starte di"
type textarea "x"
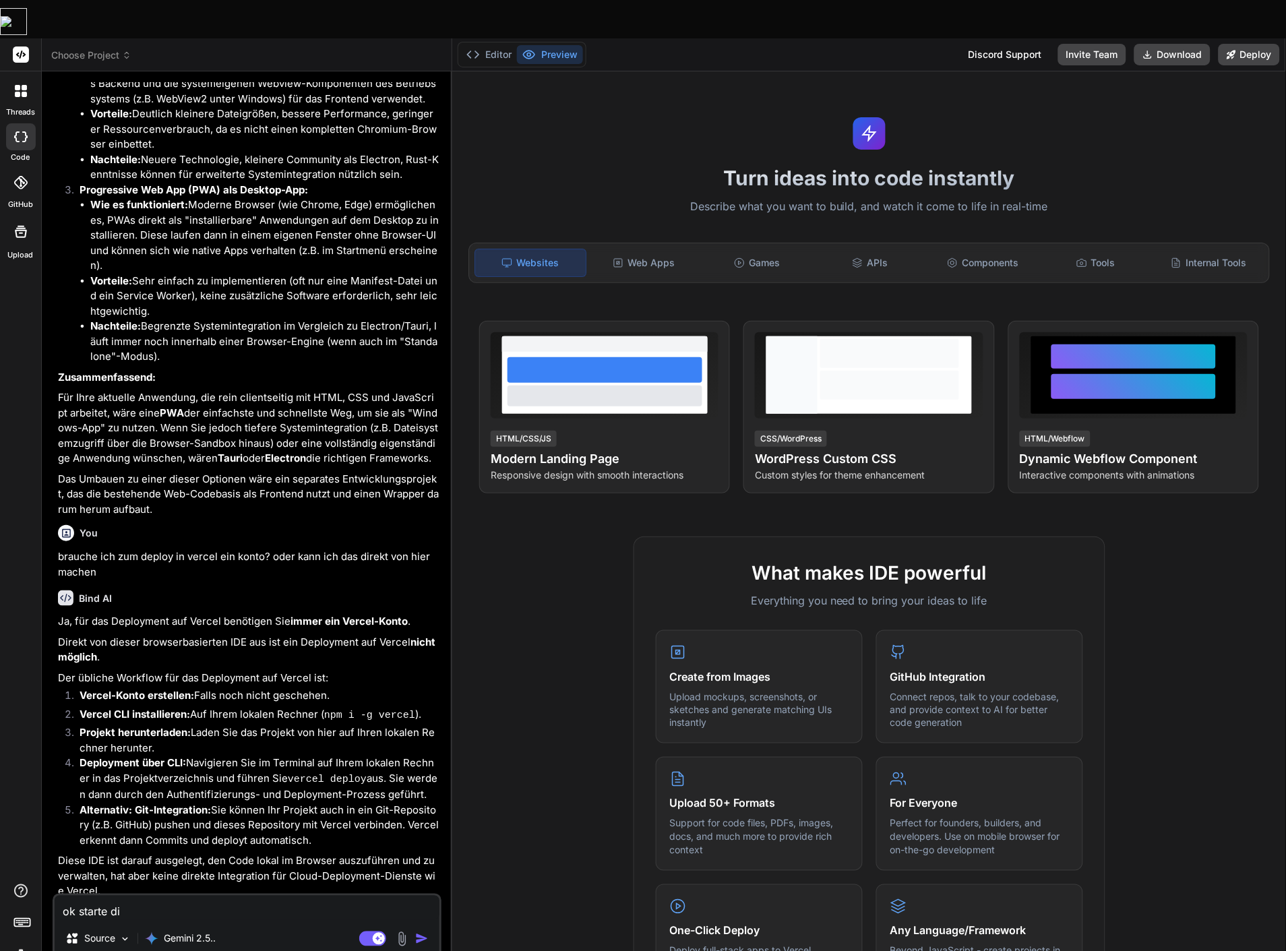
type textarea "ok starte die"
type textarea "x"
type textarea "ok starte die"
type textarea "x"
type textarea "ok starte die a"
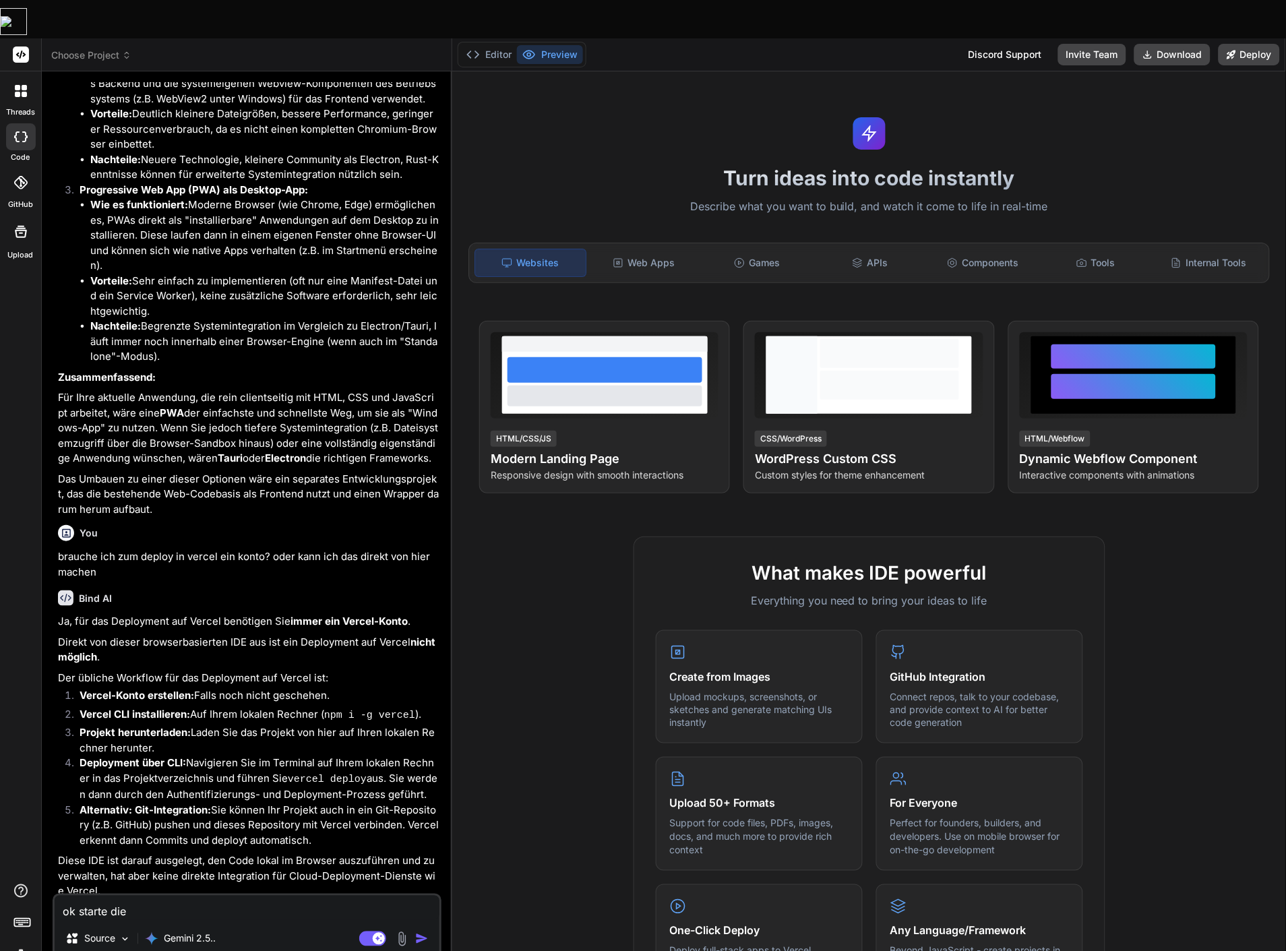
type textarea "x"
type textarea "ok starte die ap"
type textarea "x"
type textarea "ok starte die app"
type textarea "x"
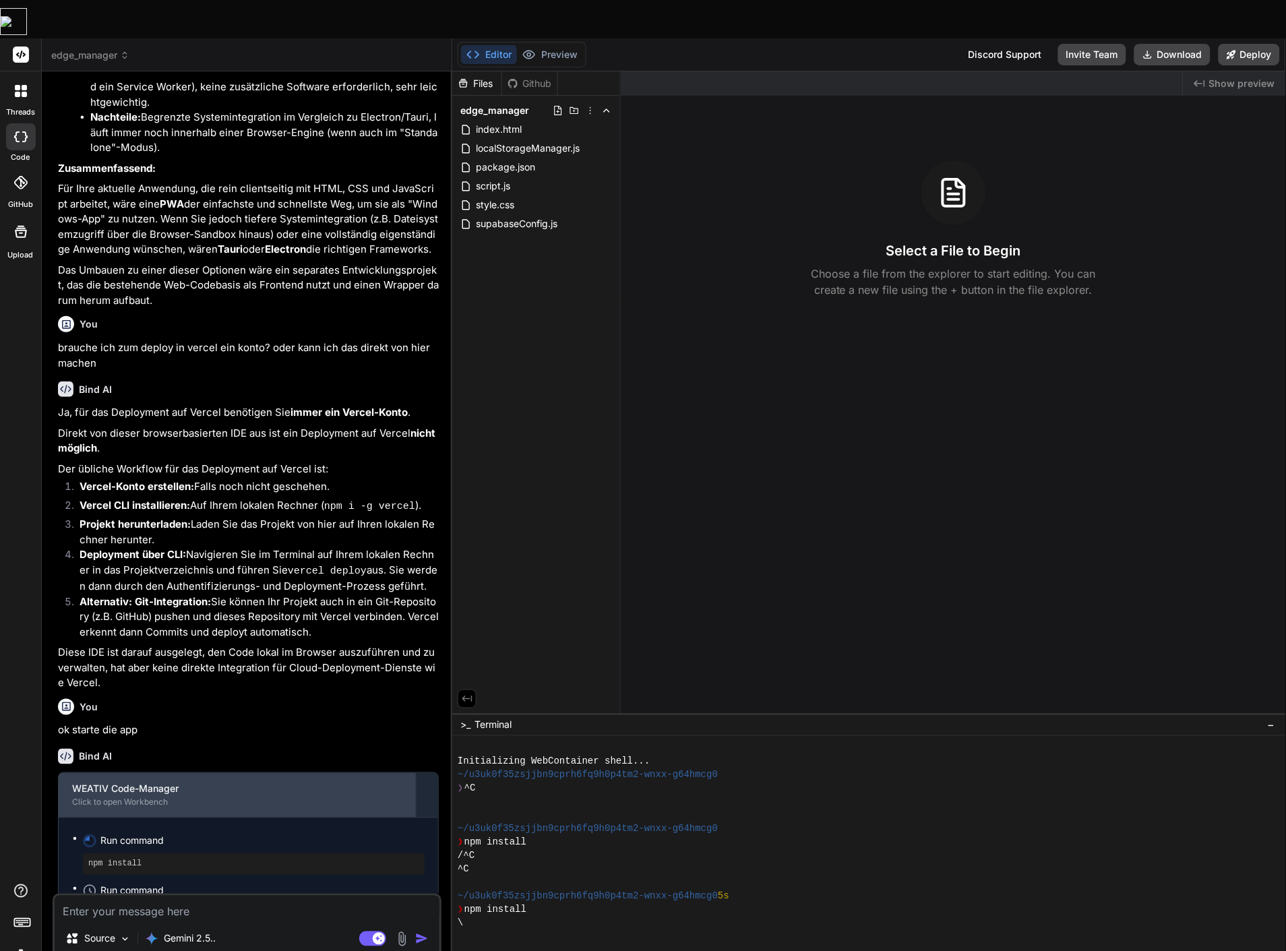
scroll to position [1636, 0]
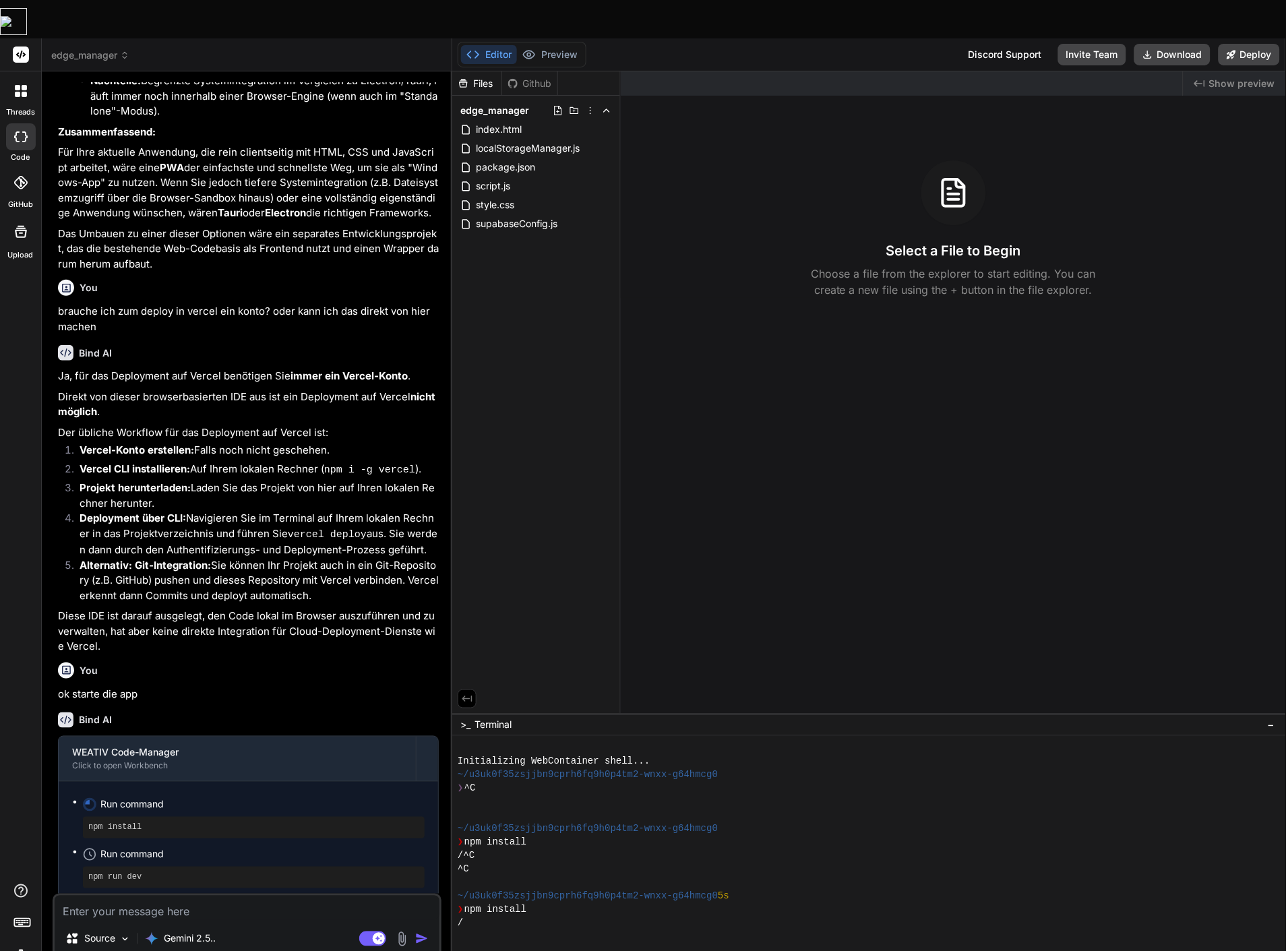
click at [495, 45] on button "Editor" at bounding box center [489, 54] width 56 height 19
click at [421, 932] on img "button" at bounding box center [421, 938] width 13 height 13
click at [139, 795] on div "Run command" at bounding box center [262, 804] width 324 height 19
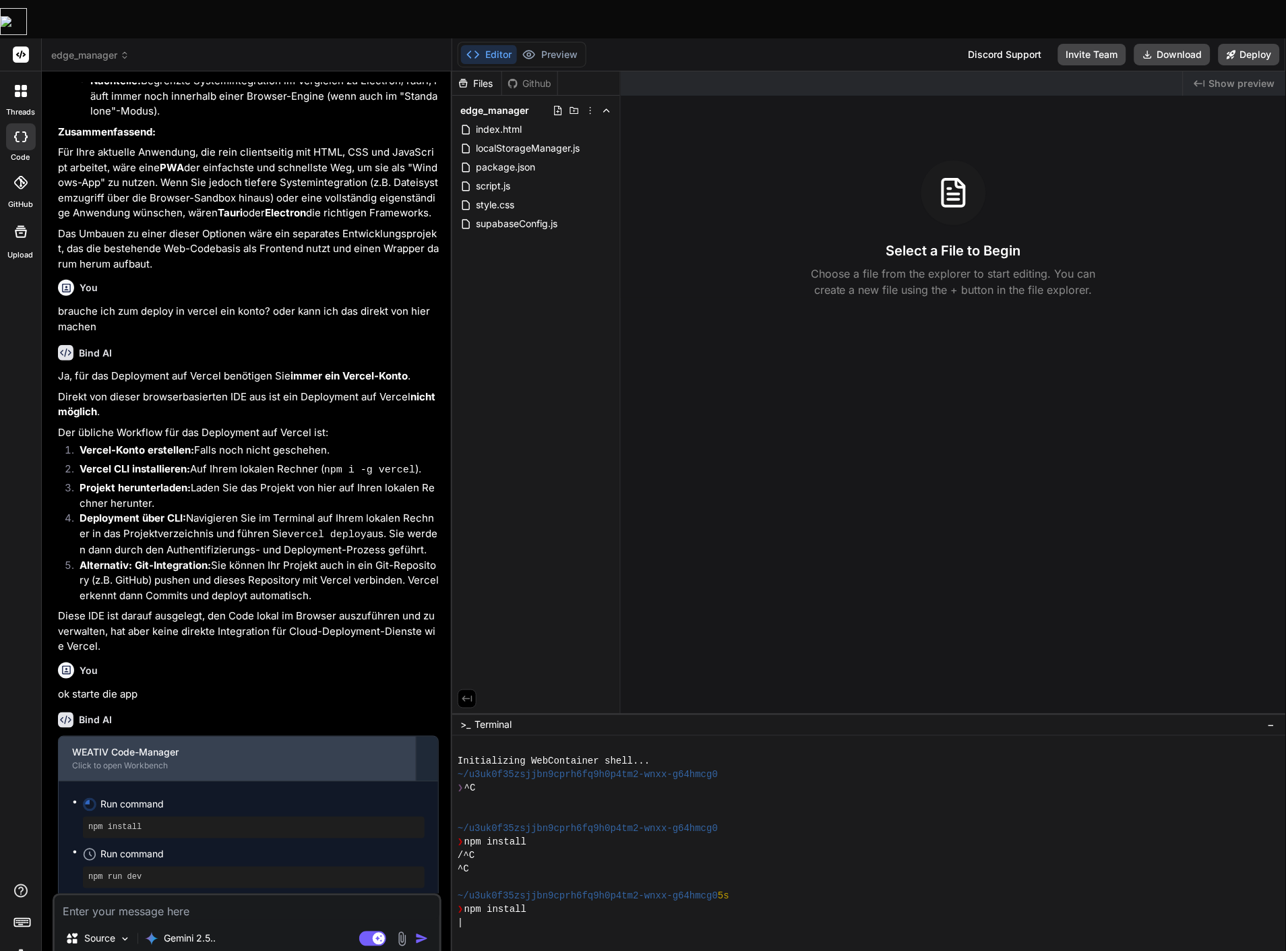
click at [158, 761] on div "Click to open Workbench" at bounding box center [237, 766] width 330 height 11
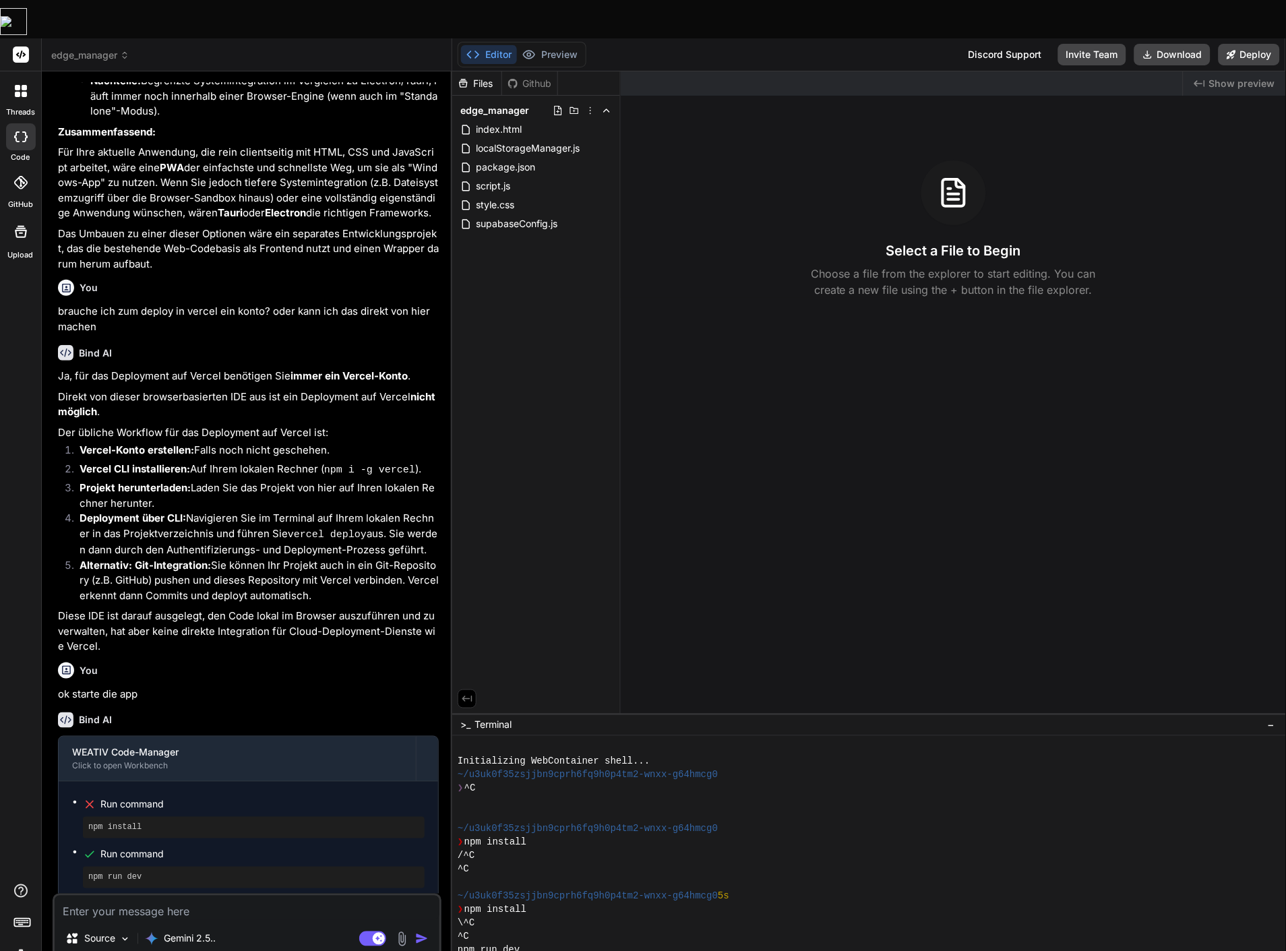
scroll to position [13, 0]
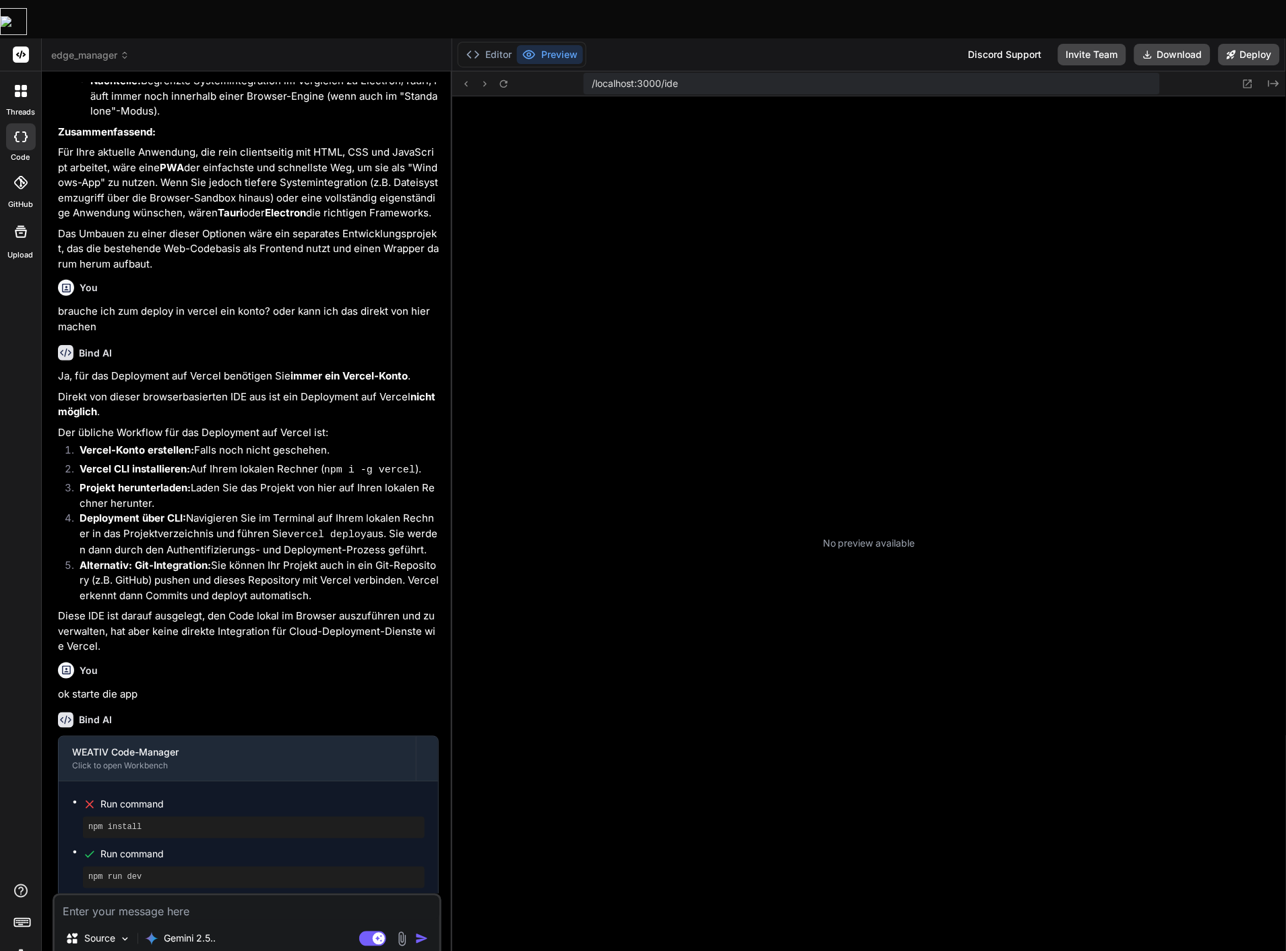
type textarea "x"
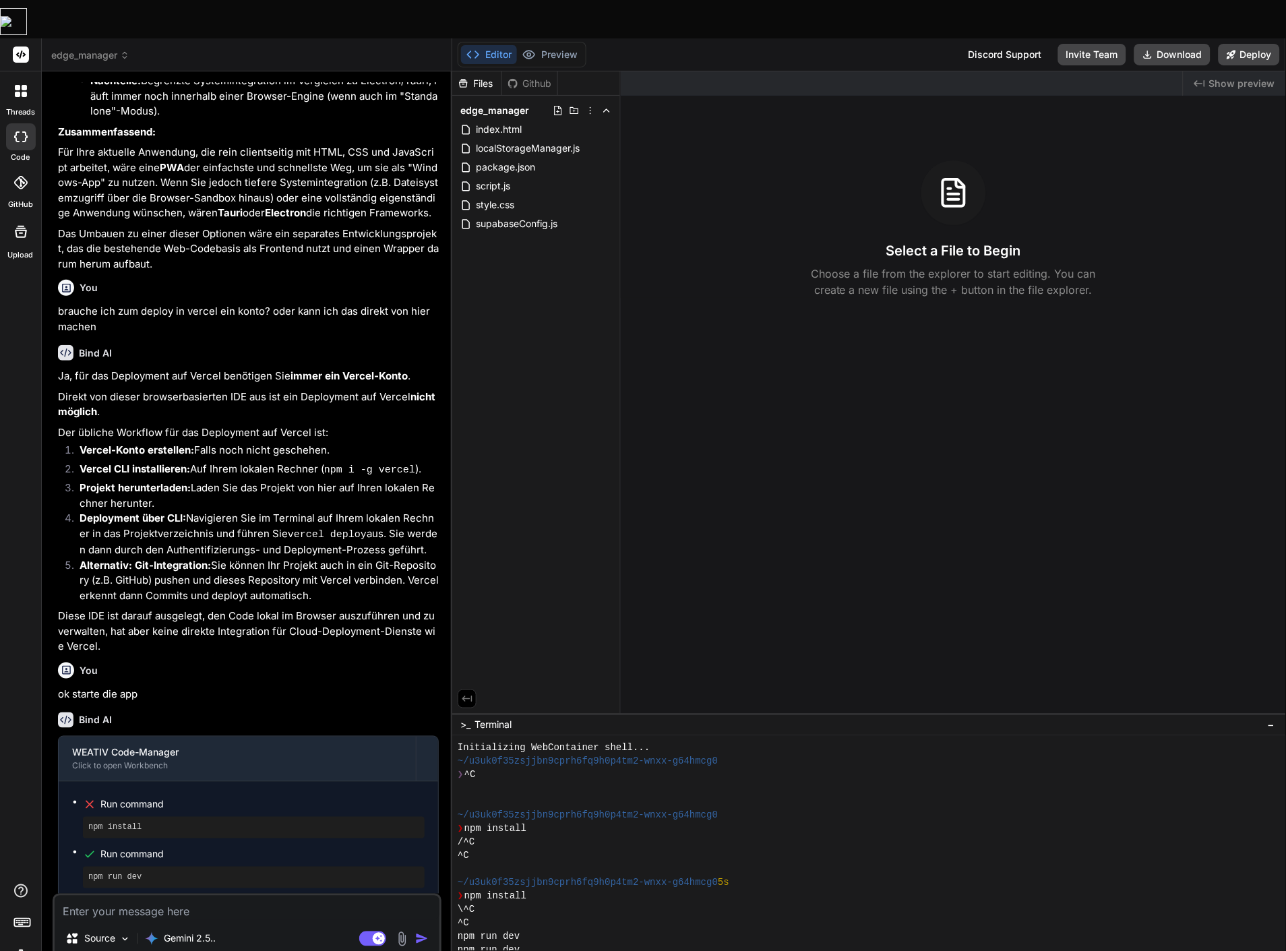
click at [236, 896] on textarea at bounding box center [247, 908] width 385 height 24
type textarea "s"
type textarea "x"
type textarea "st"
type textarea "x"
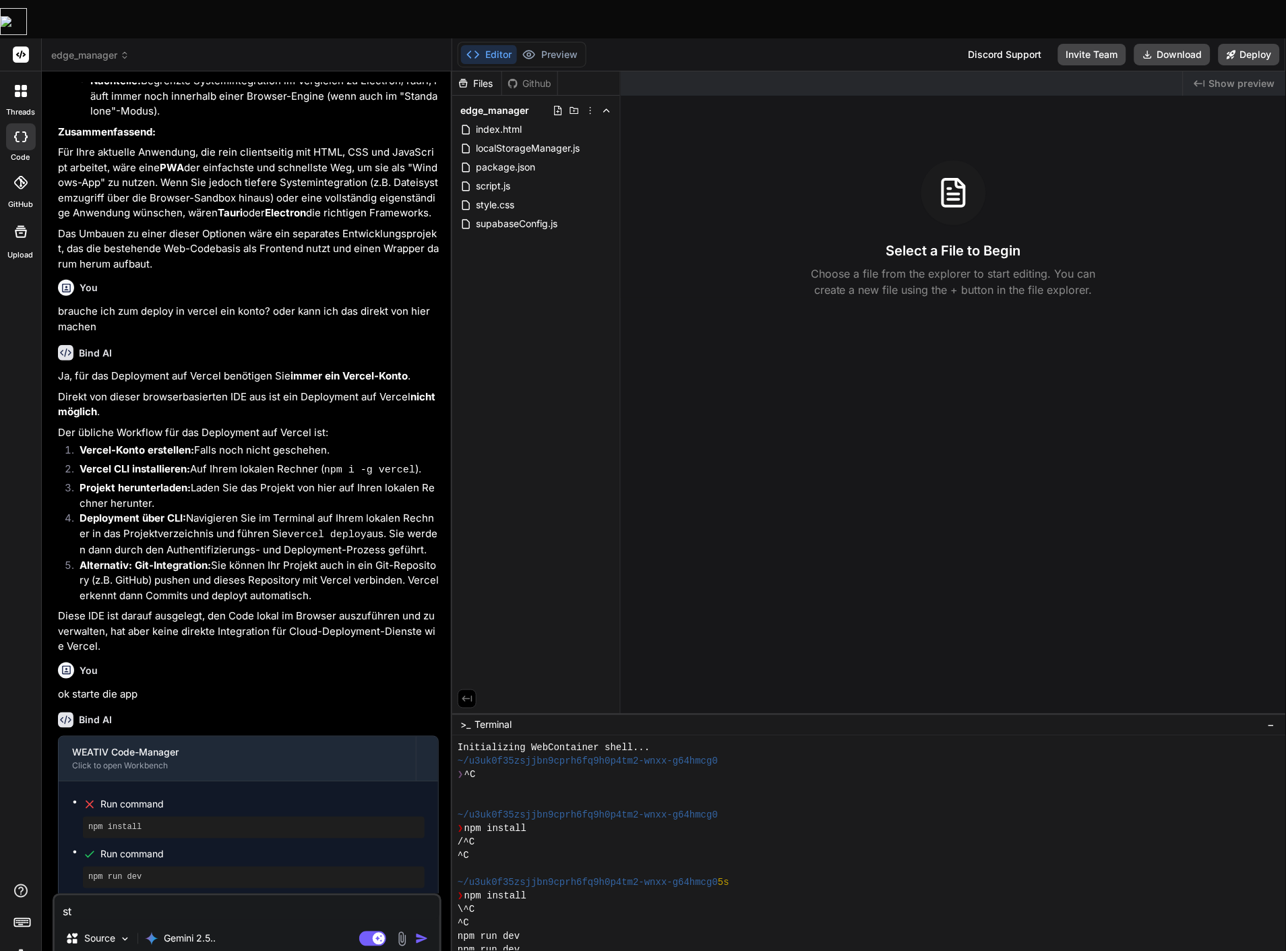
type textarea "sta"
type textarea "x"
type textarea "star"
type textarea "x"
type textarea "start"
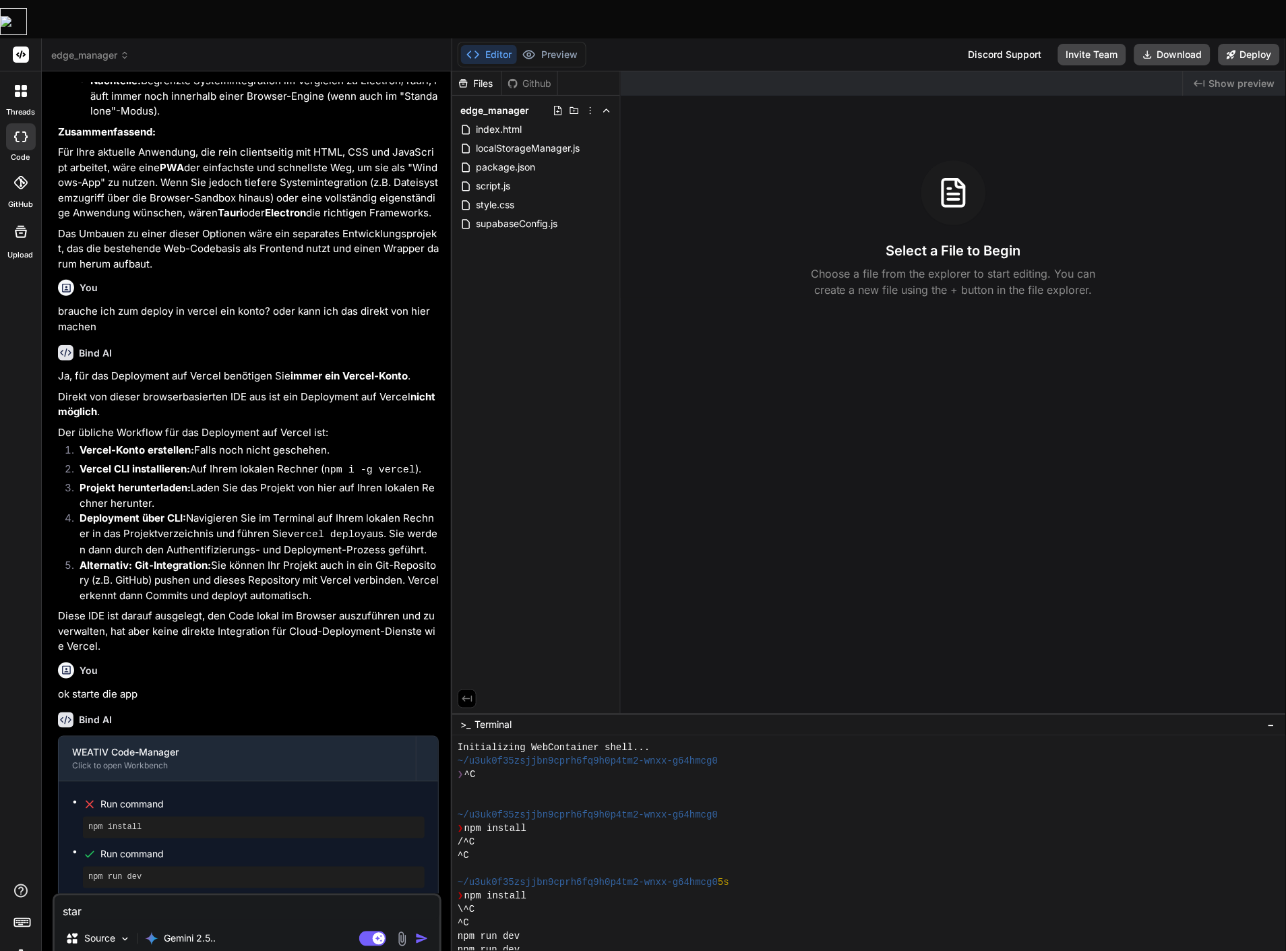
type textarea "x"
type textarea "starte"
type textarea "x"
type textarea "starte"
type textarea "x"
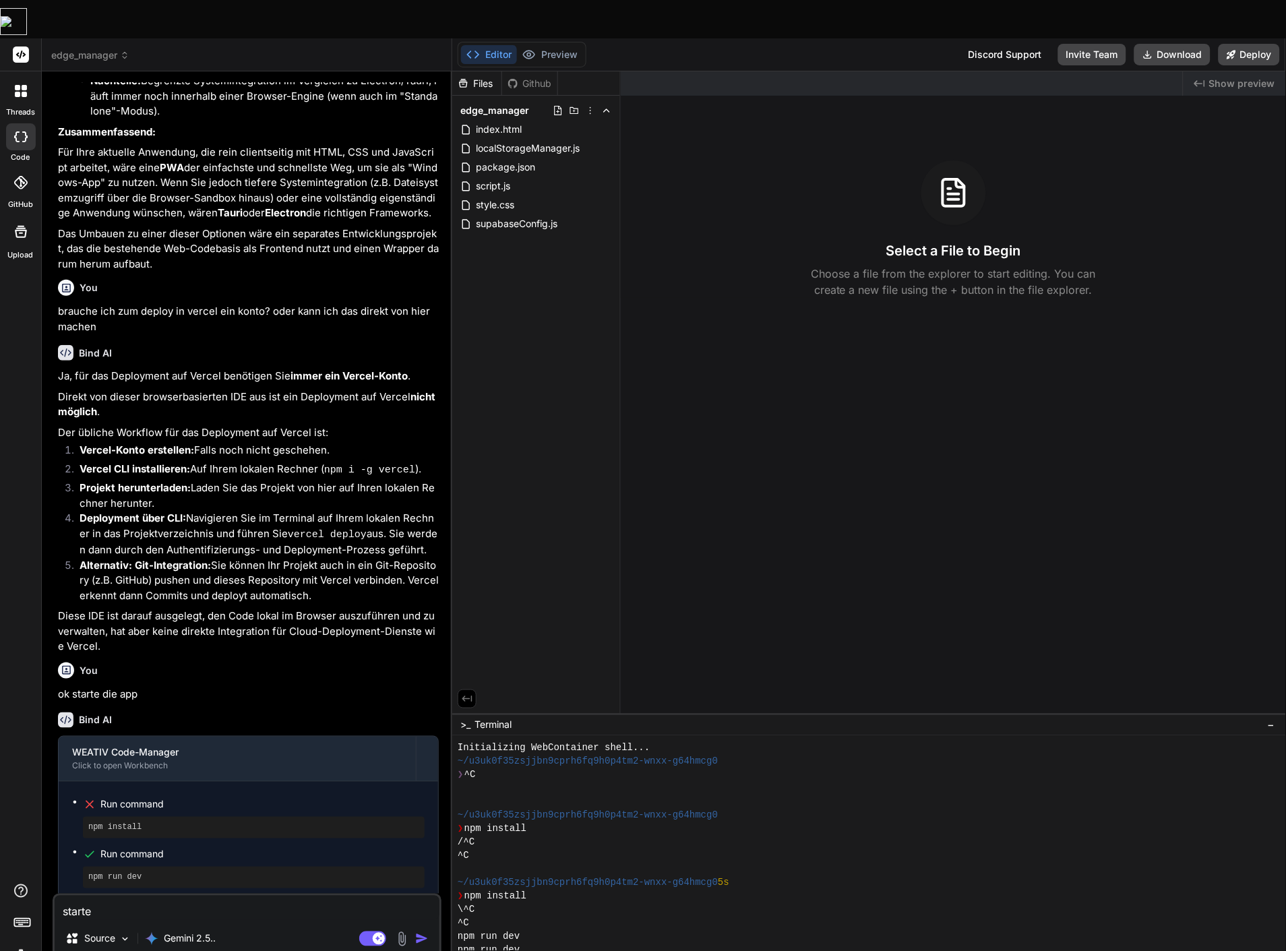
type textarea "starte p"
type textarea "x"
type textarea "starte pr"
type textarea "x"
type textarea "starte pre"
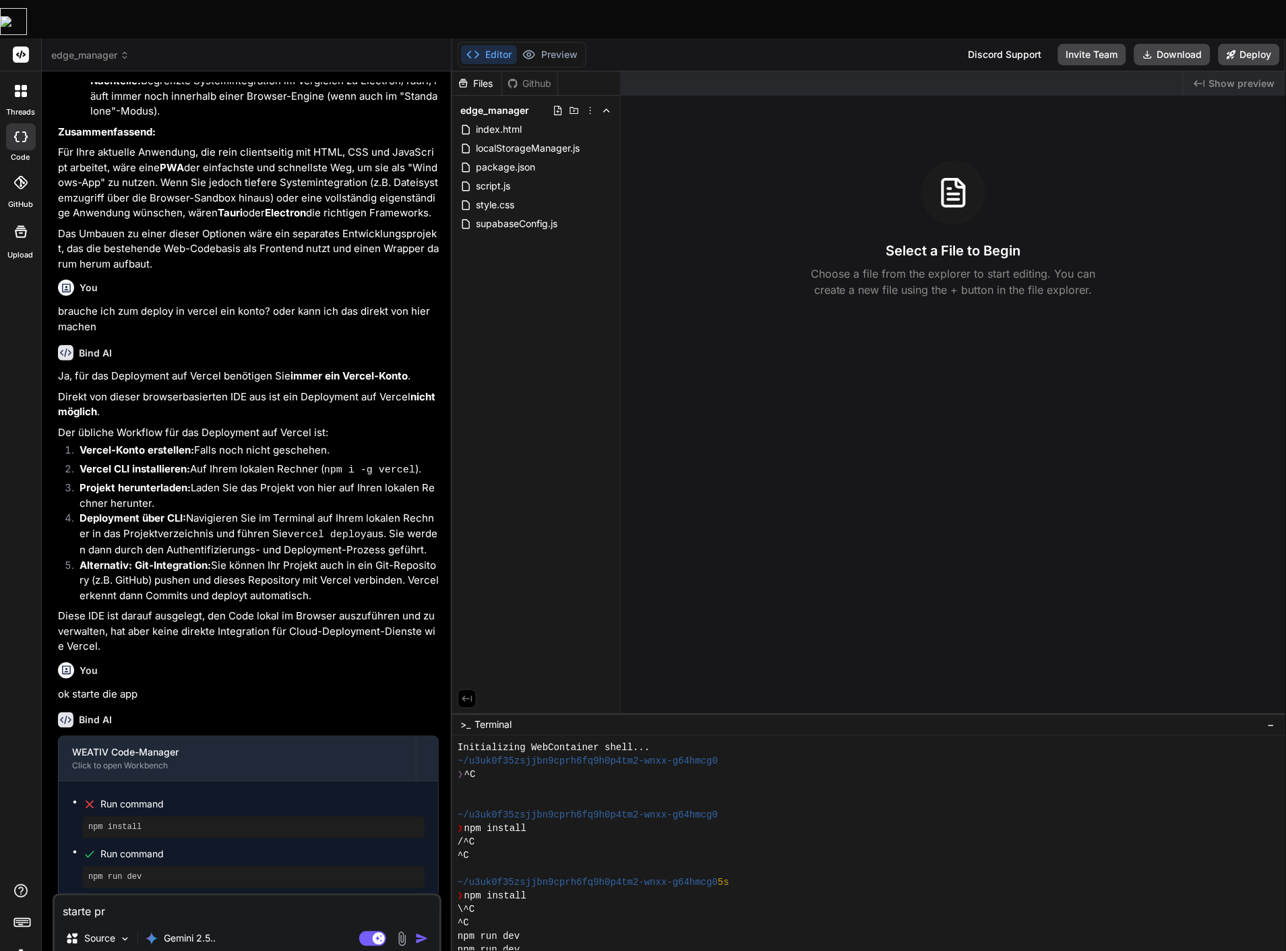
type textarea "x"
type textarea "starte prev"
type textarea "x"
type textarea "starte previ"
type textarea "x"
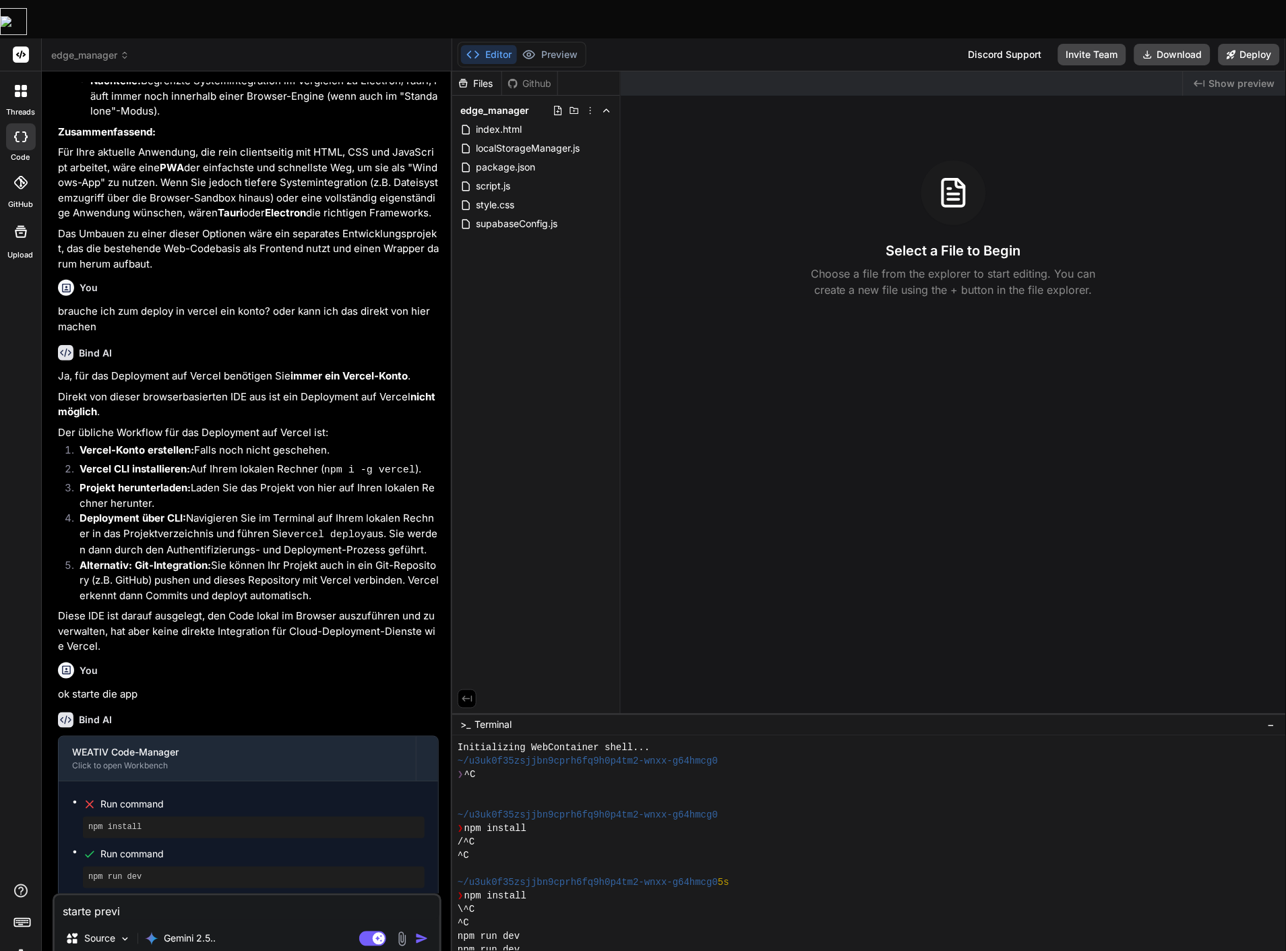
type textarea "starte previe"
type textarea "x"
type textarea "starte preview"
type textarea "x"
type textarea "starte preview"
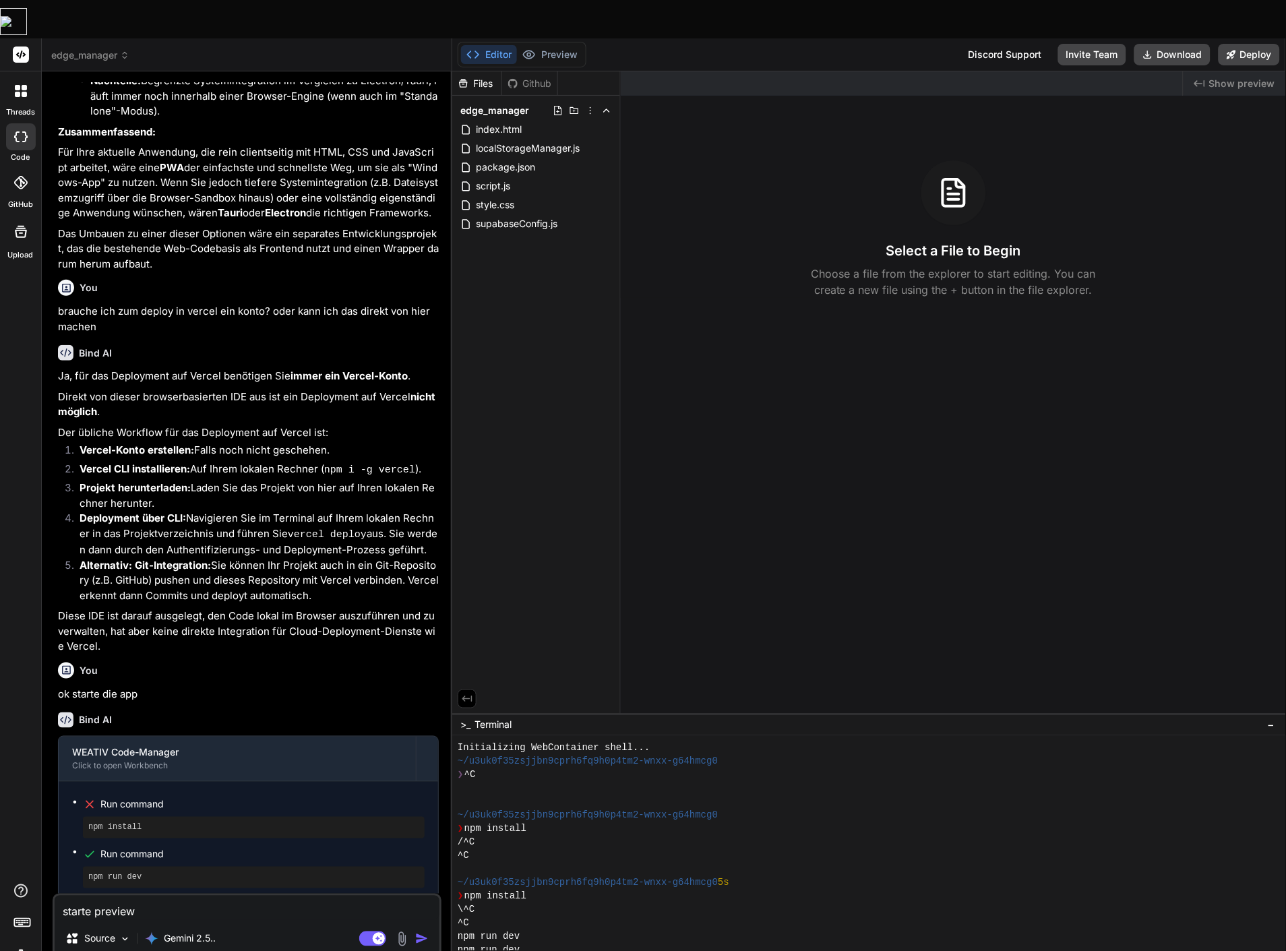
click at [425, 932] on img "button" at bounding box center [421, 938] width 13 height 13
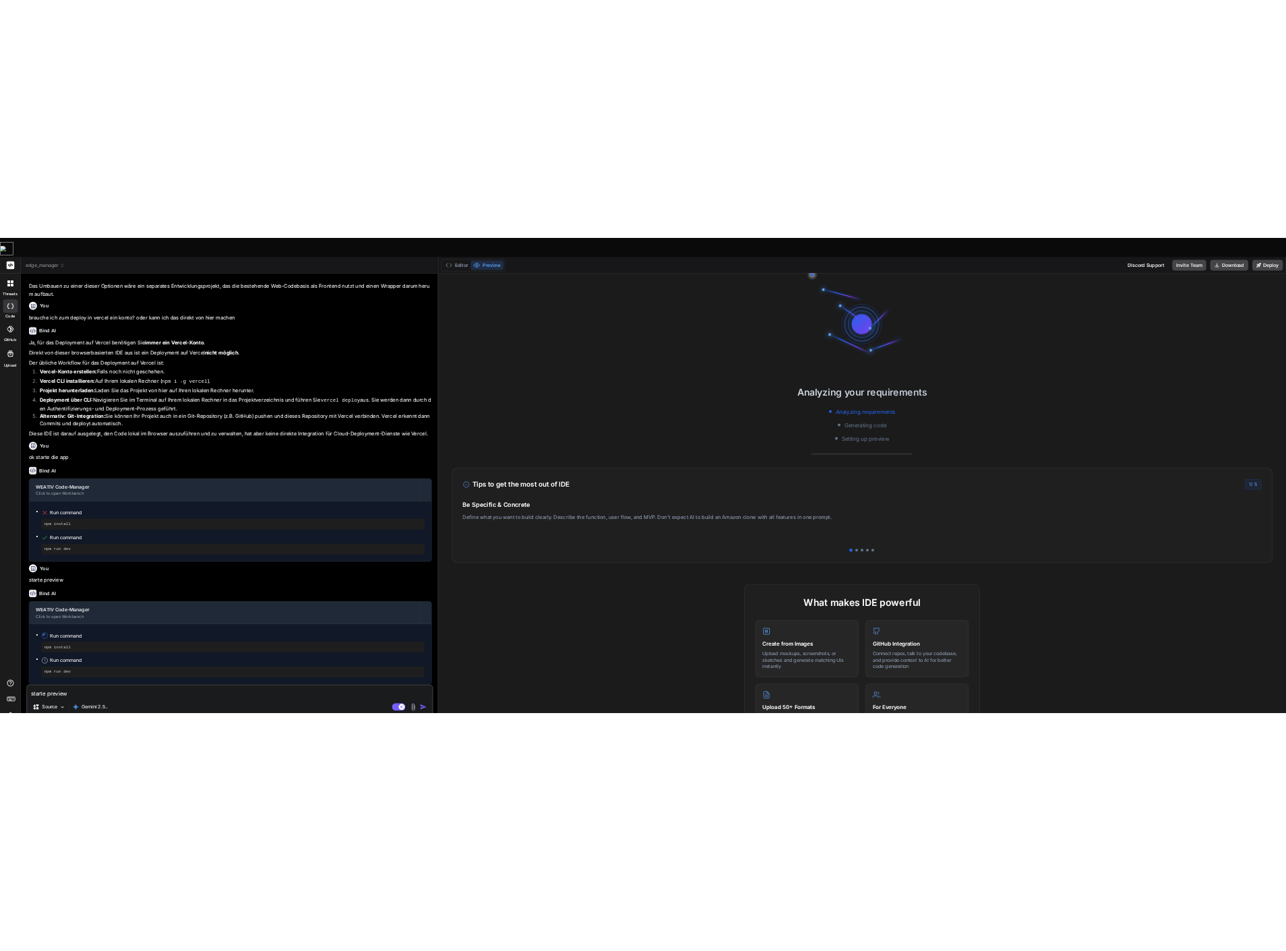
scroll to position [1306, 0]
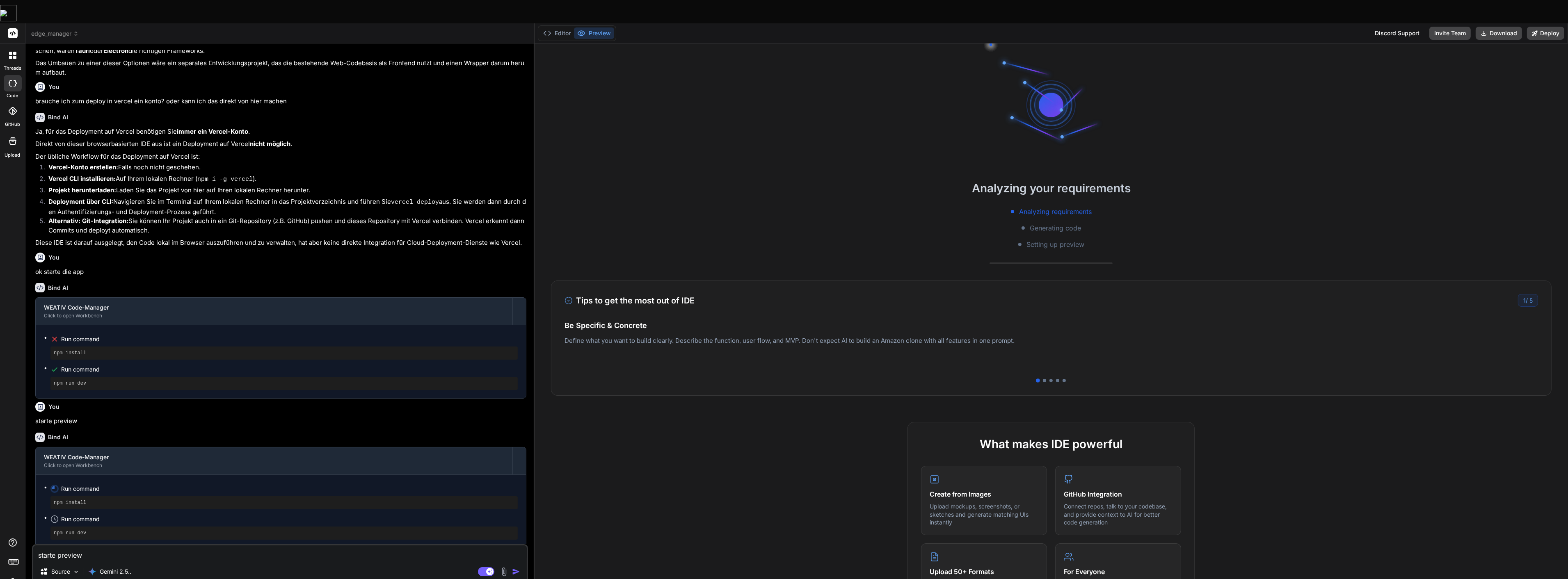
type textarea "x"
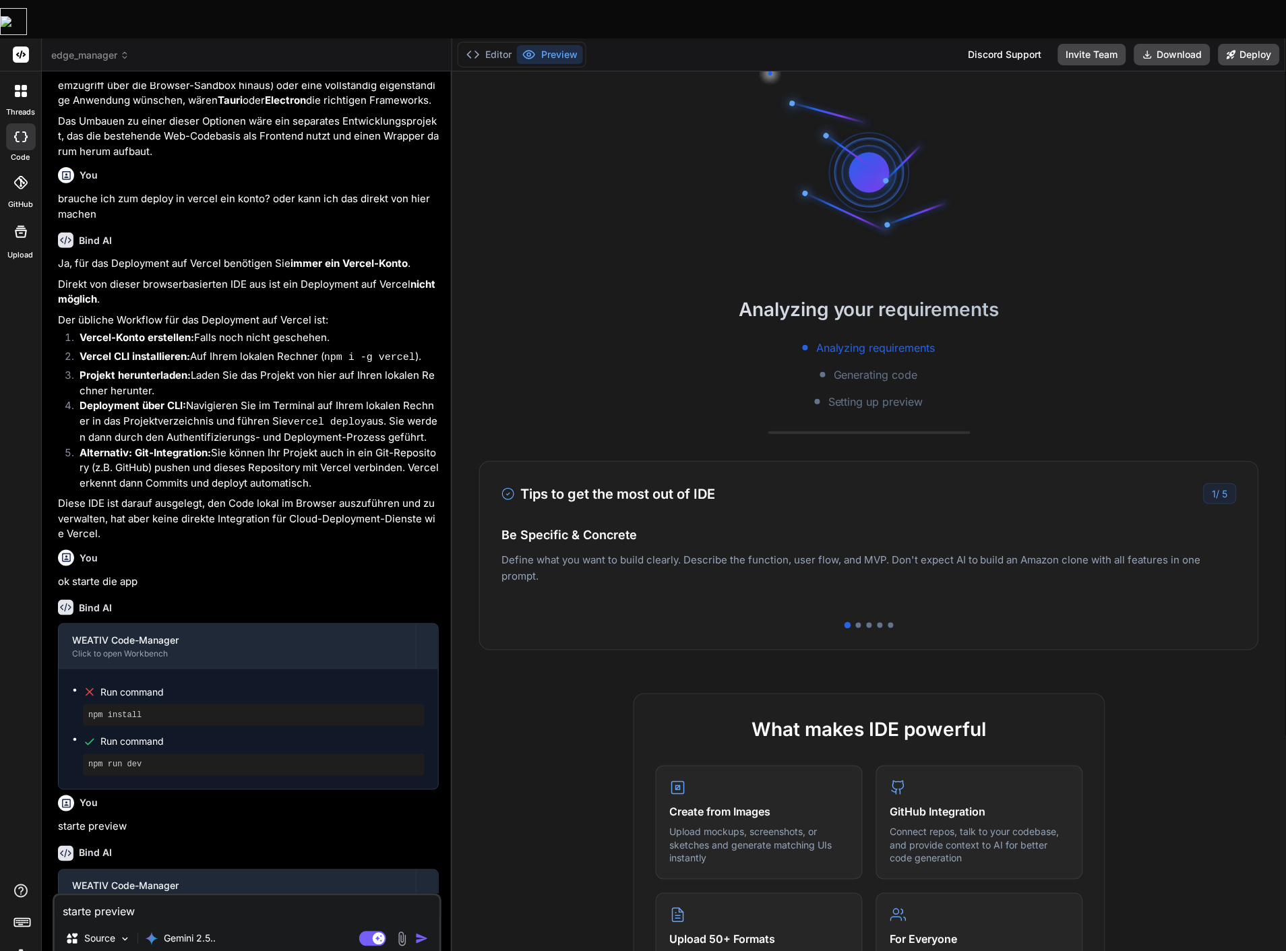
scroll to position [1882, 0]
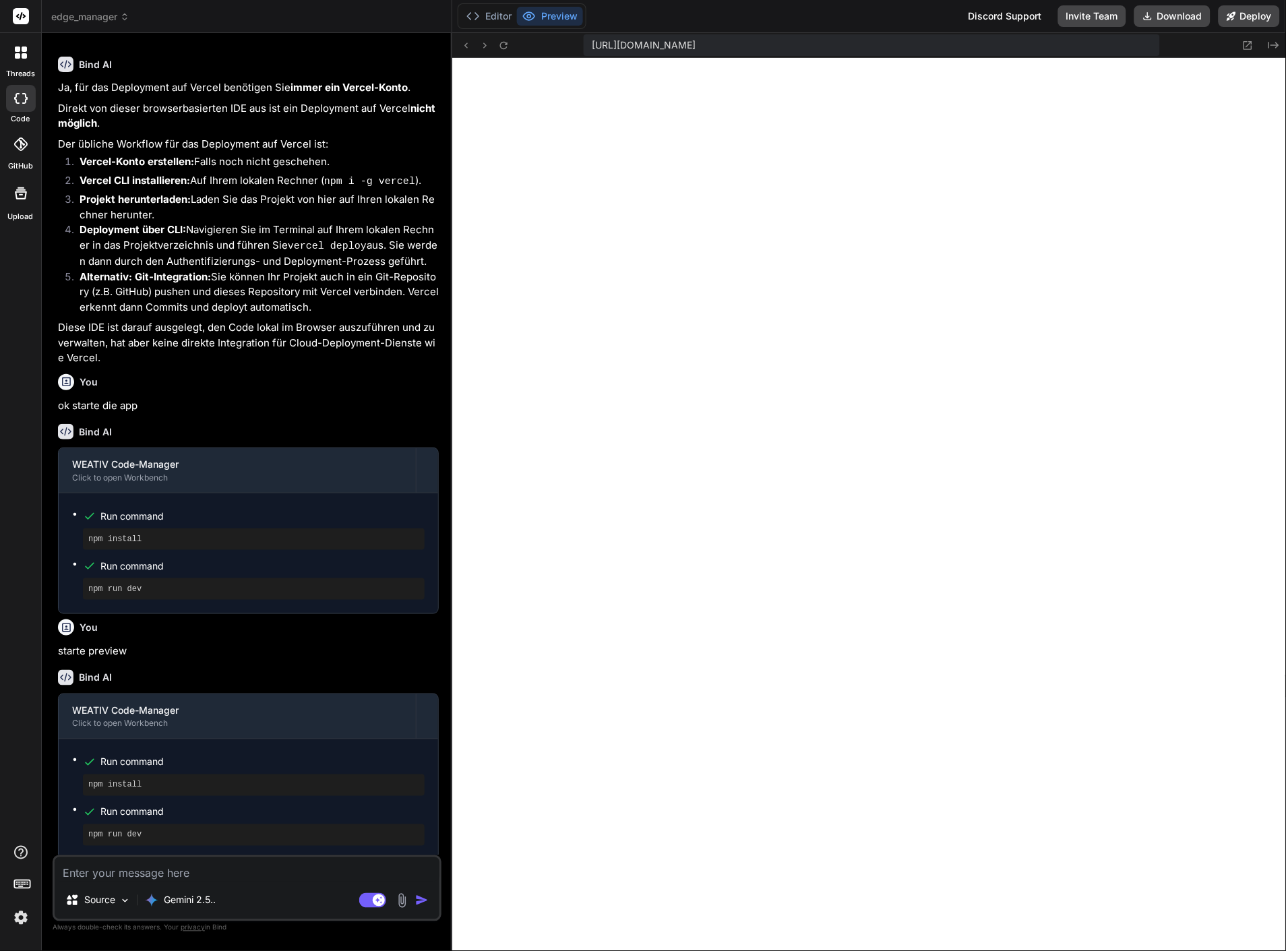
scroll to position [431, 0]
type textarea "x"
